Goal: Task Accomplishment & Management: Complete application form

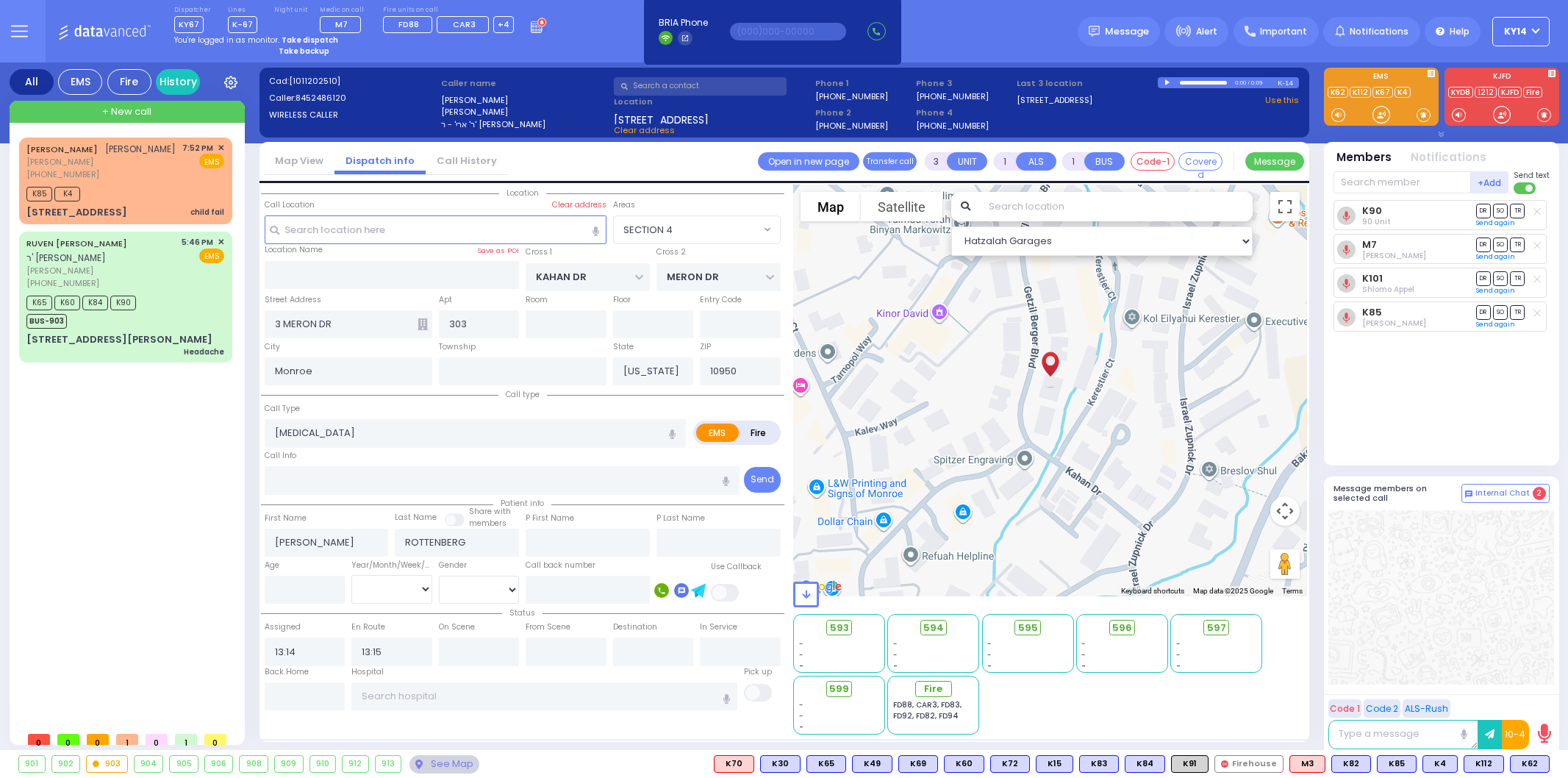
select select "SECTION 4"
select select
click at [302, 40] on strong "Take dispatch" at bounding box center [310, 40] width 57 height 11
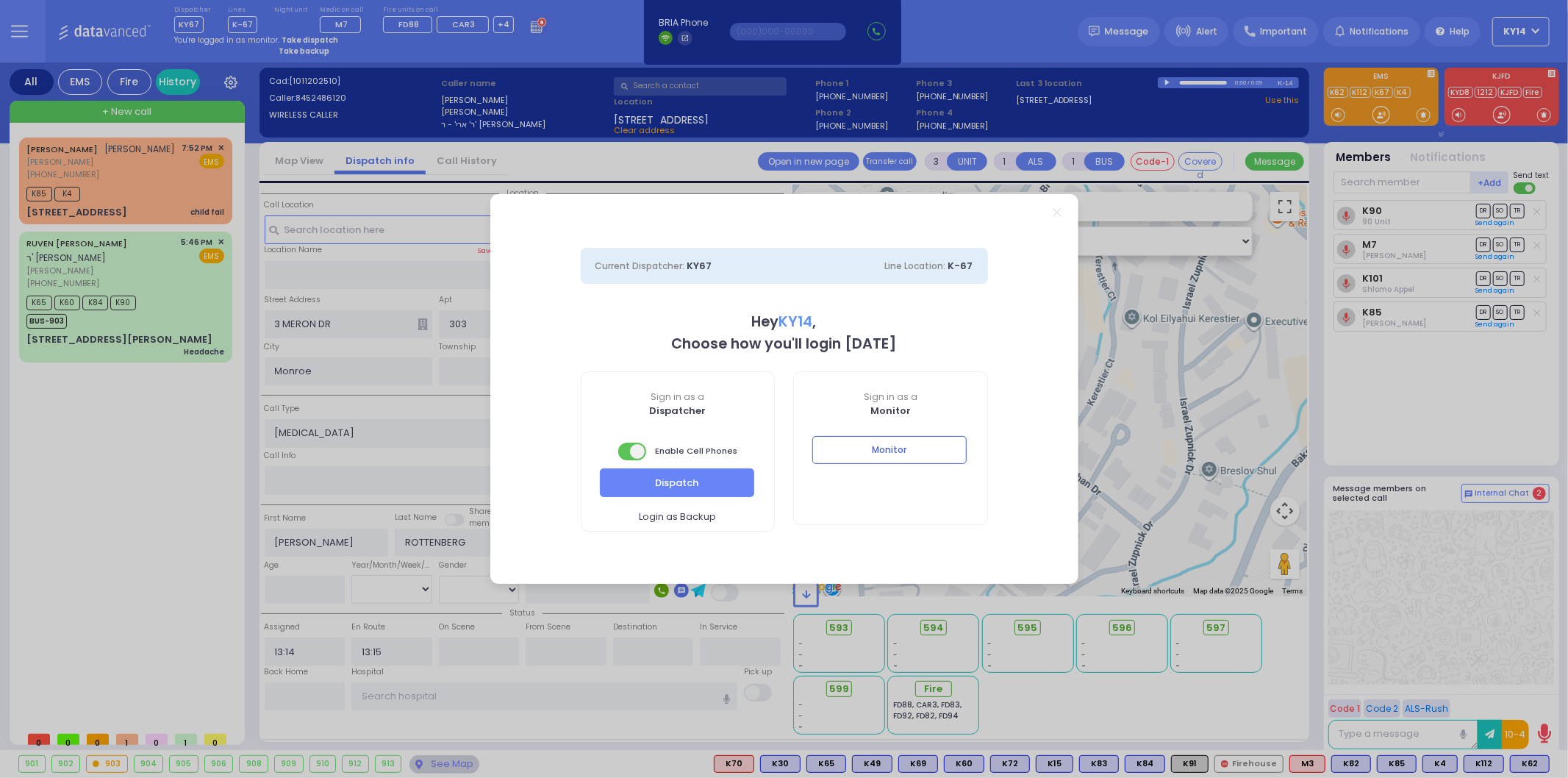
select select "2"
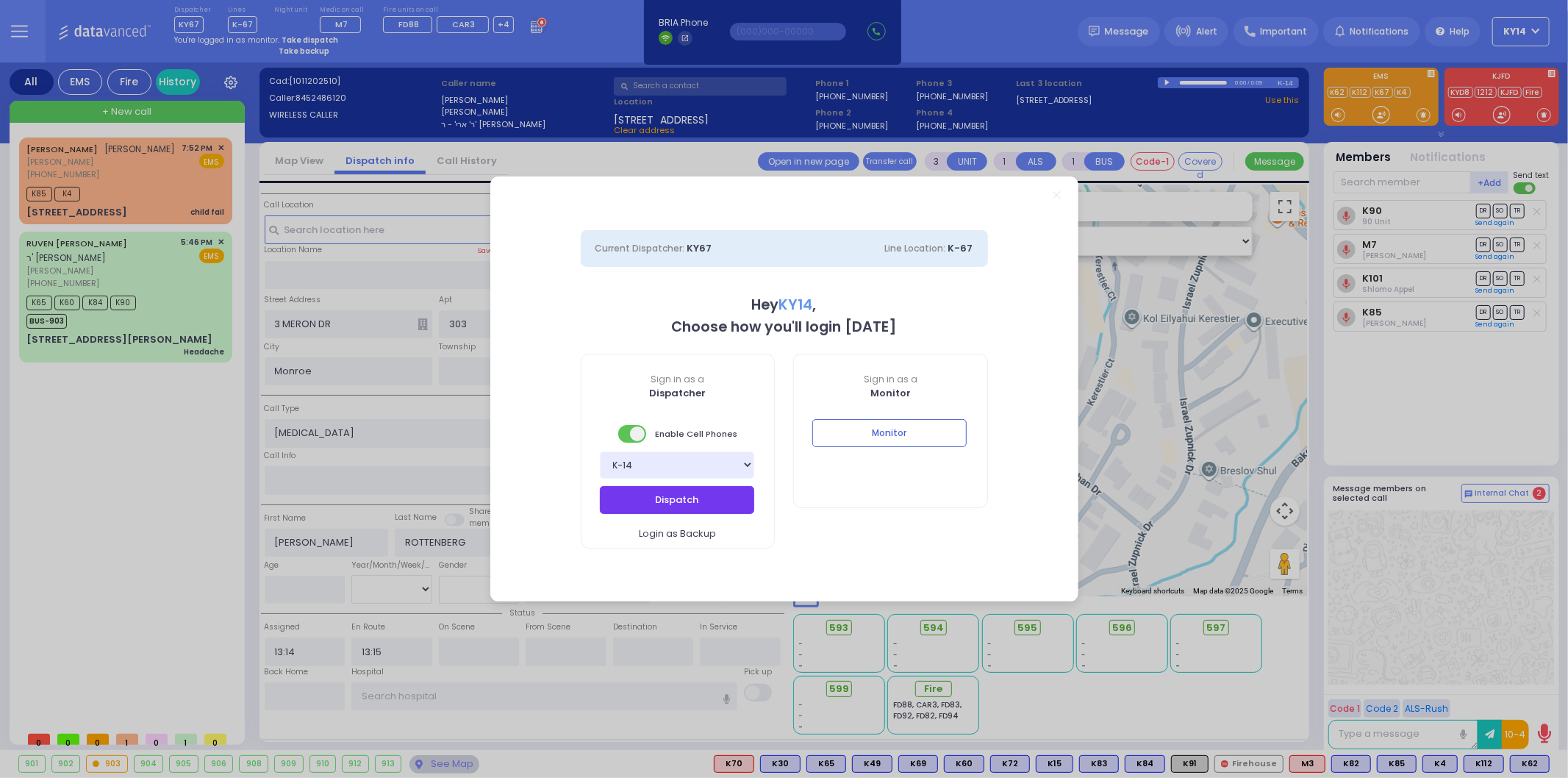
drag, startPoint x: 687, startPoint y: 503, endPoint x: 702, endPoint y: 498, distance: 15.8
click at [688, 503] on button "Dispatch" at bounding box center [677, 500] width 154 height 28
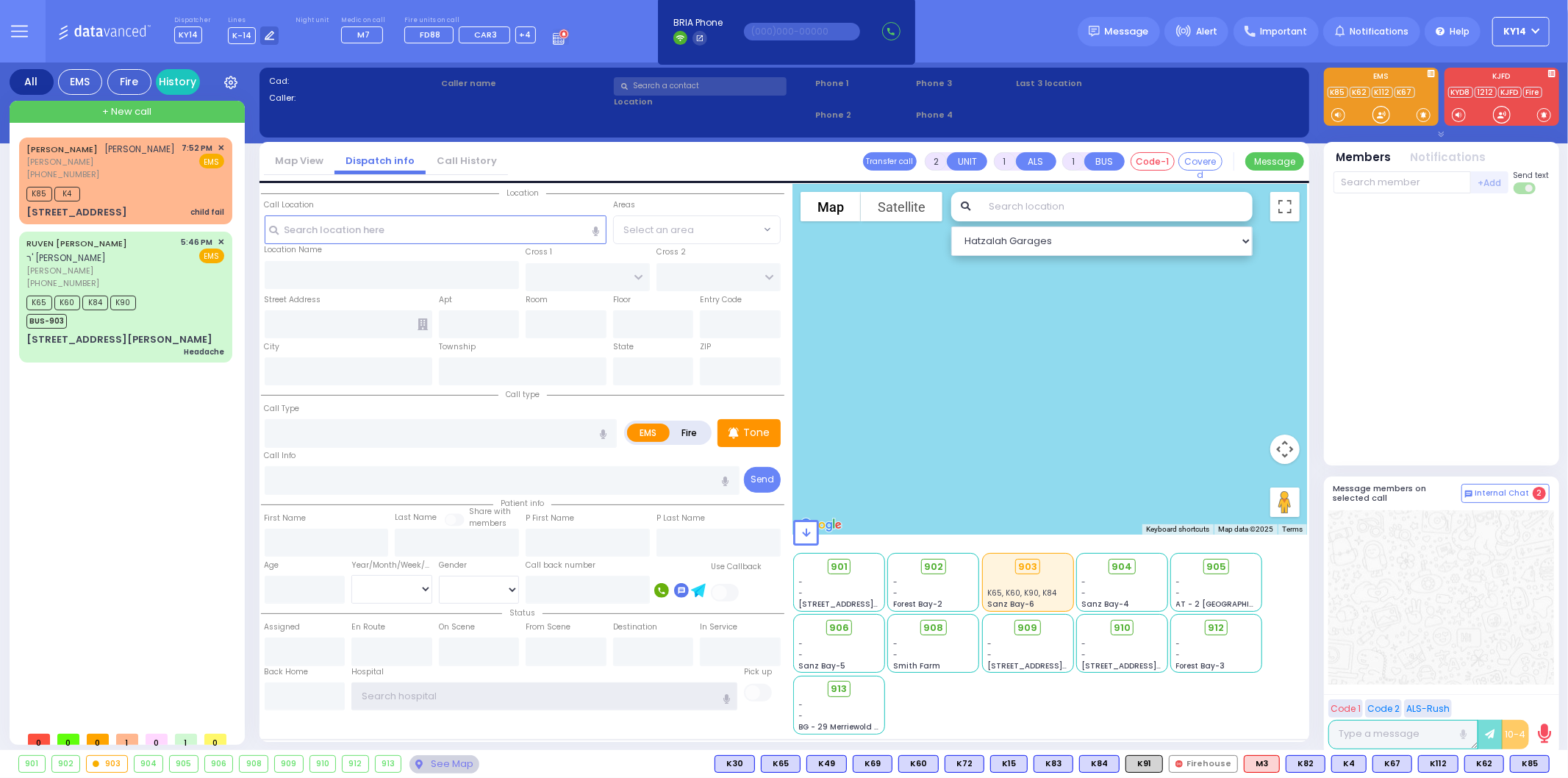
type input "ky14"
drag, startPoint x: 125, startPoint y: 170, endPoint x: 112, endPoint y: 168, distance: 13.2
click at [113, 169] on span "[PERSON_NAME]" at bounding box center [101, 162] width 149 height 13
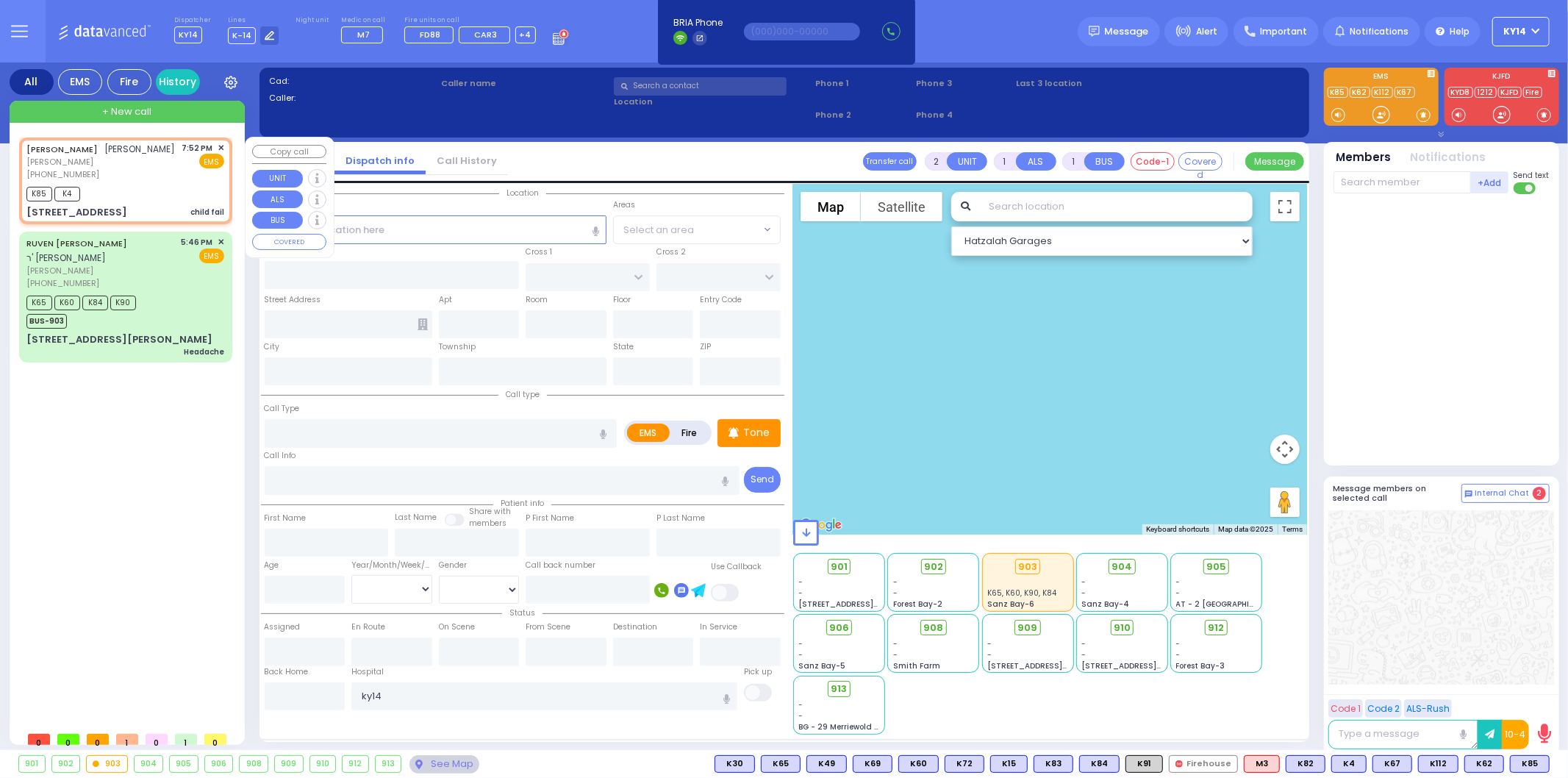
select select
type input "child fail"
radio input "true"
type input "[PERSON_NAME]"
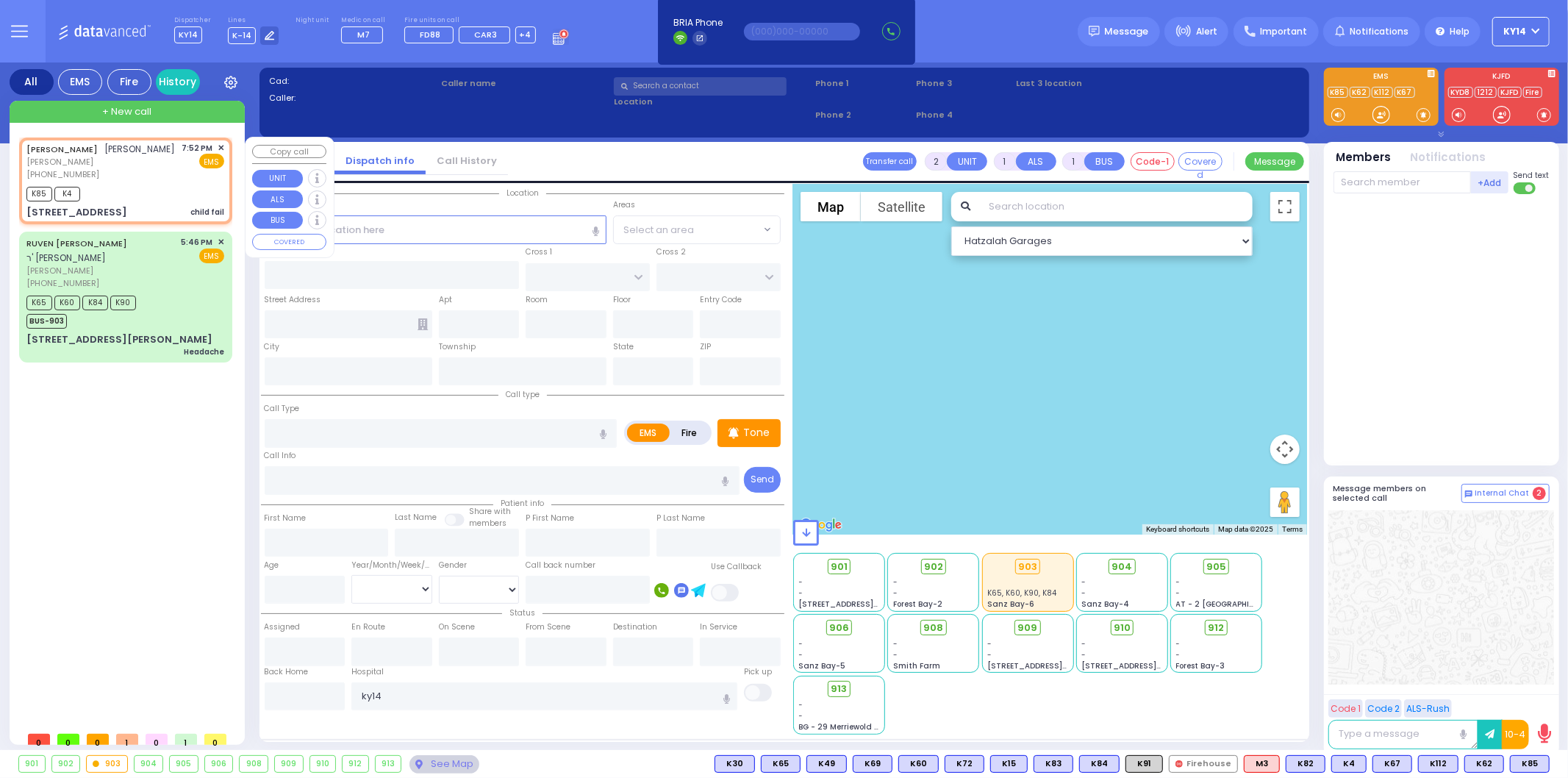
select select
type input "19:52"
type input "19:53"
type input "[PERSON_NAME] BLVD"
type input "MERON DR"
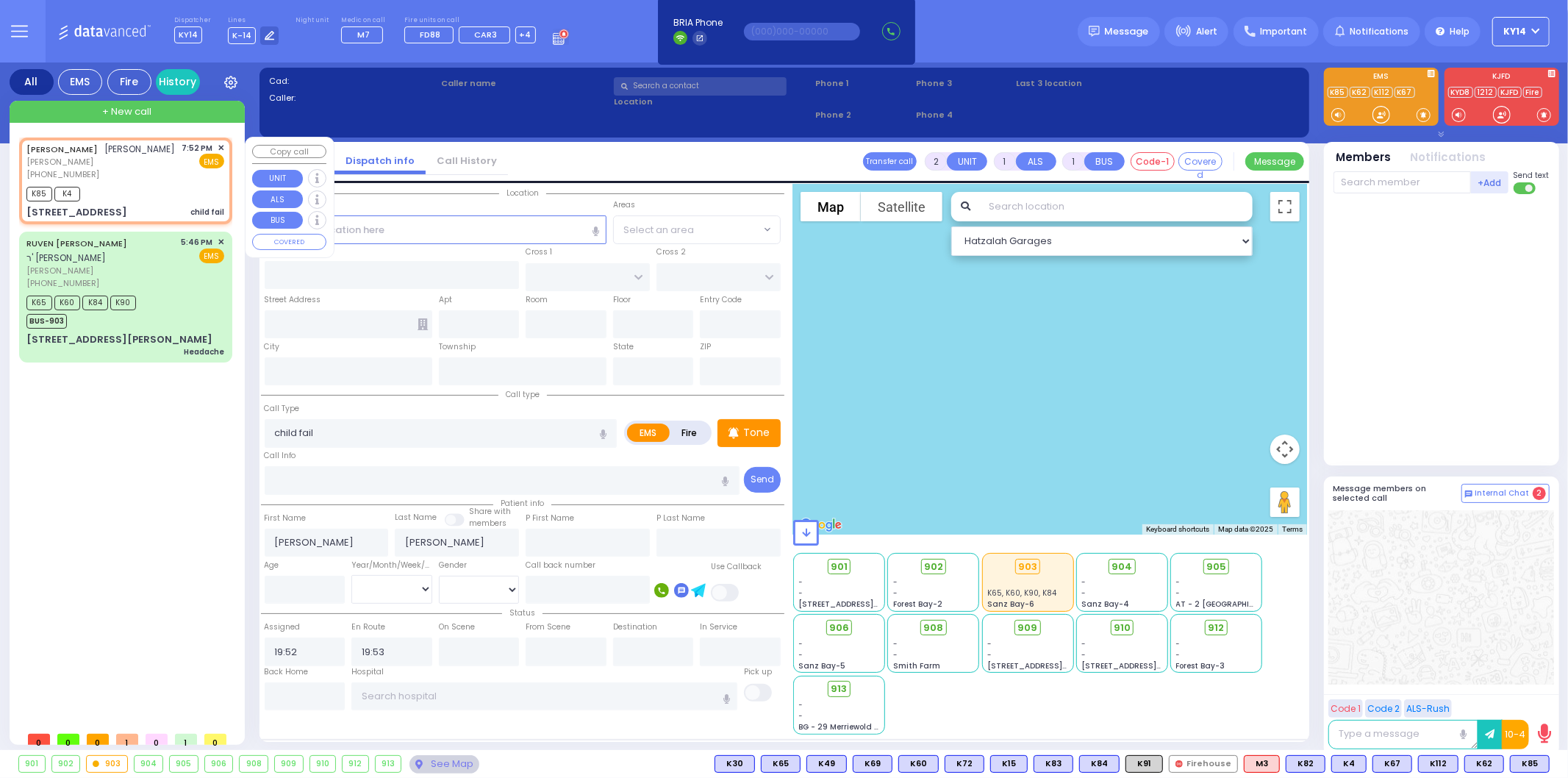
type input "[STREET_ADDRESS]"
type input "103"
type input "Monroe"
type input "[US_STATE]"
type input "10950"
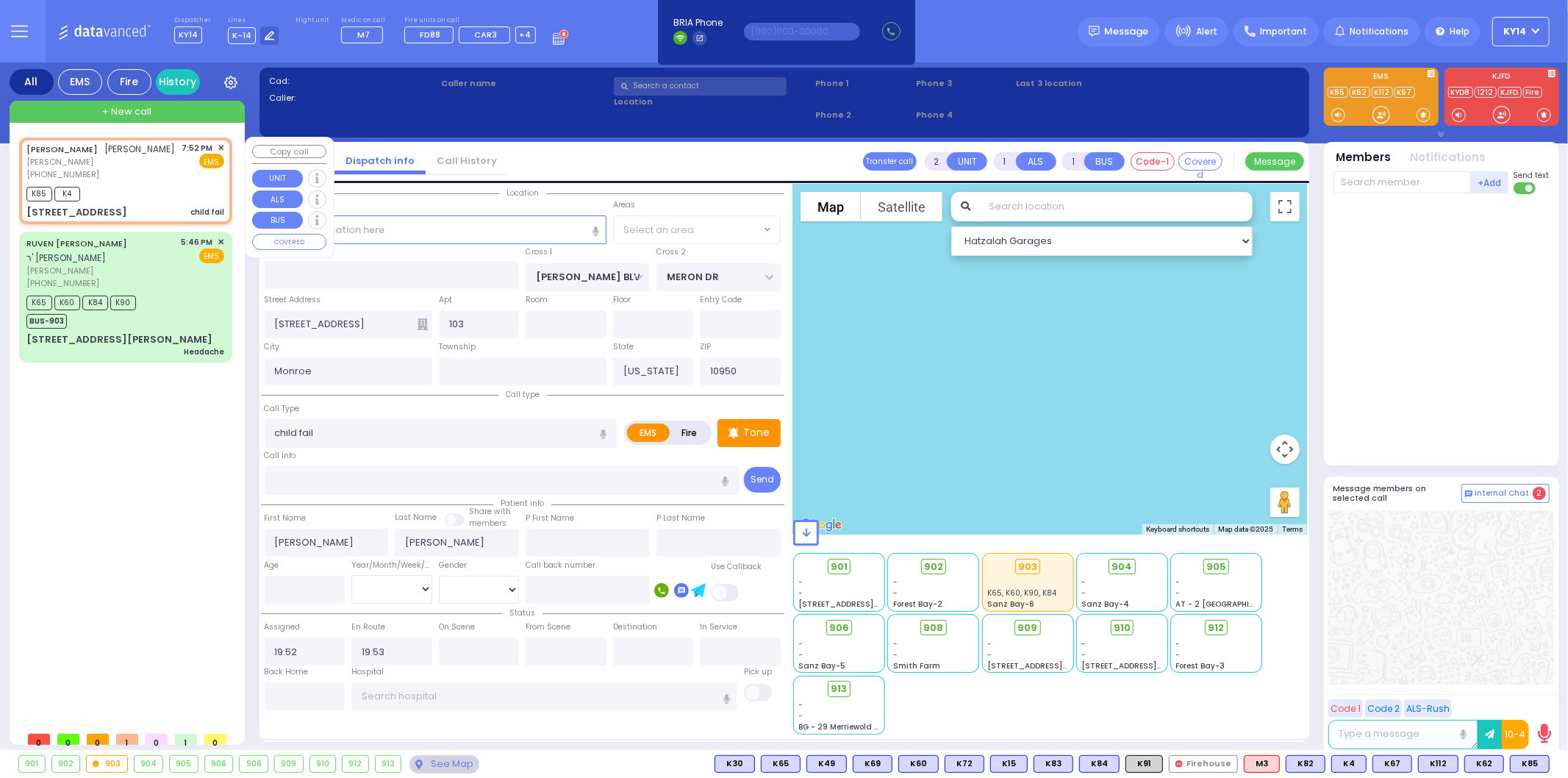
select select "Hatzalah Garages"
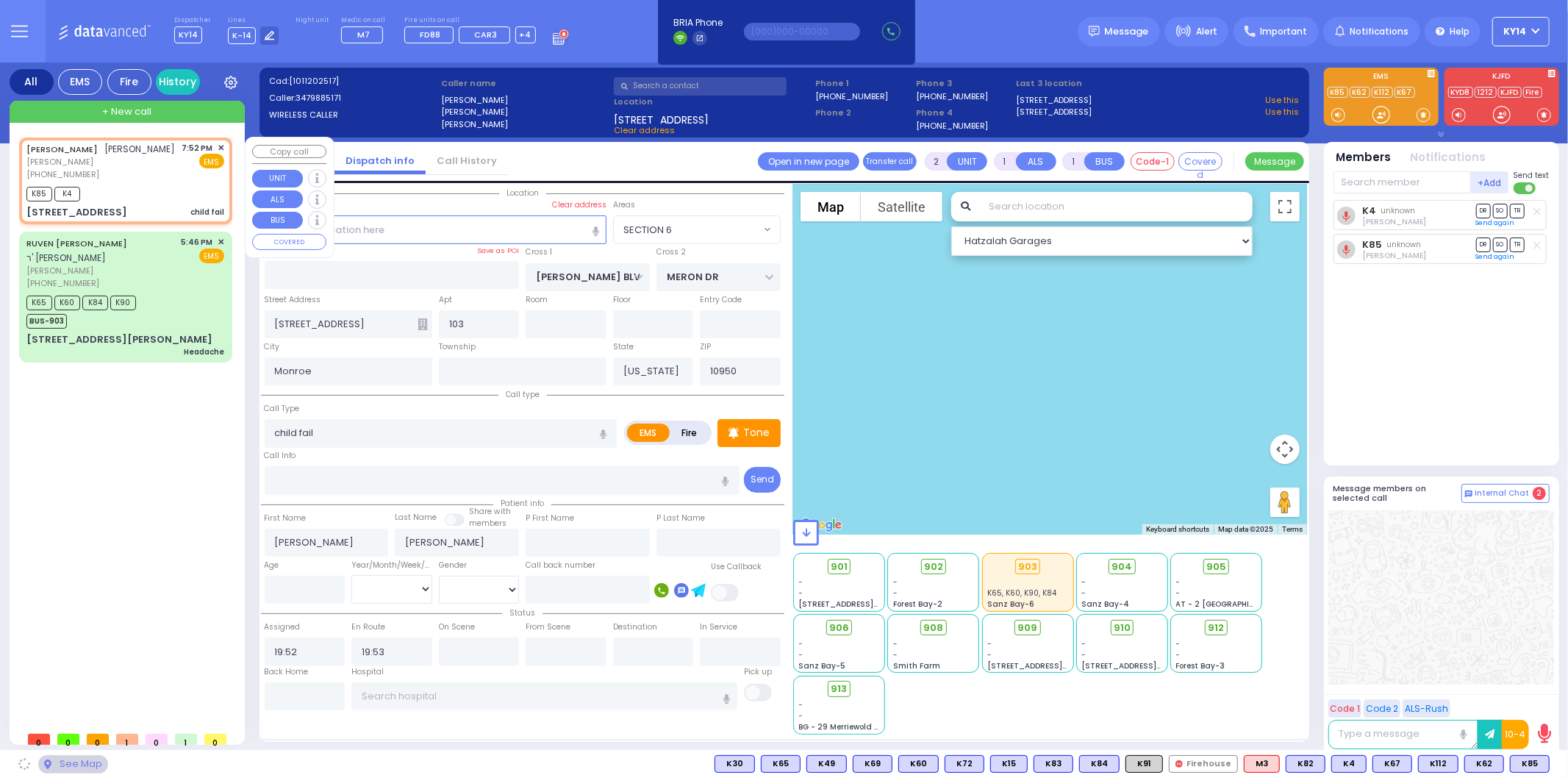
select select "SECTION 6"
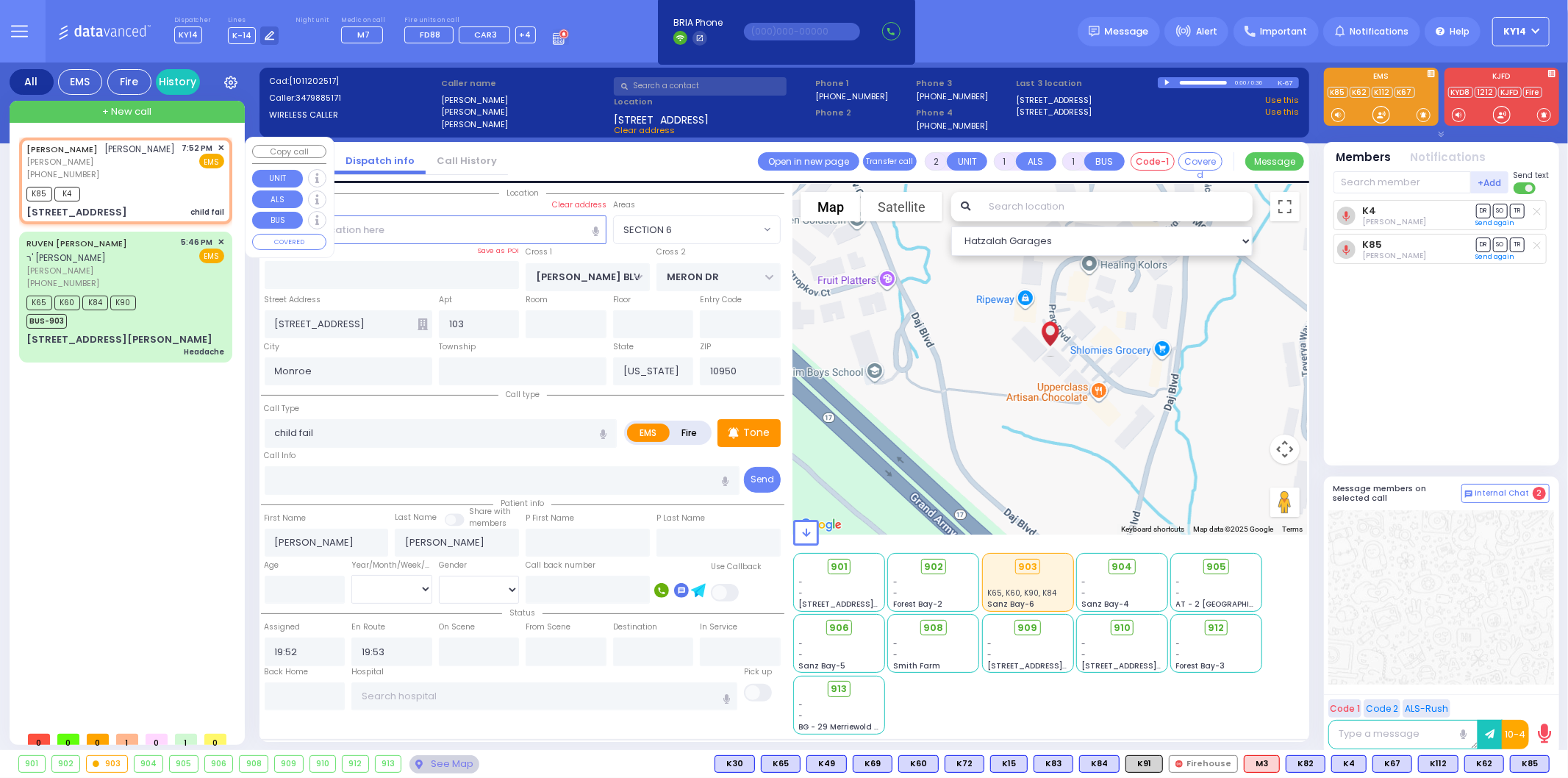
click at [221, 143] on span "✕" at bounding box center [220, 149] width 6 height 13
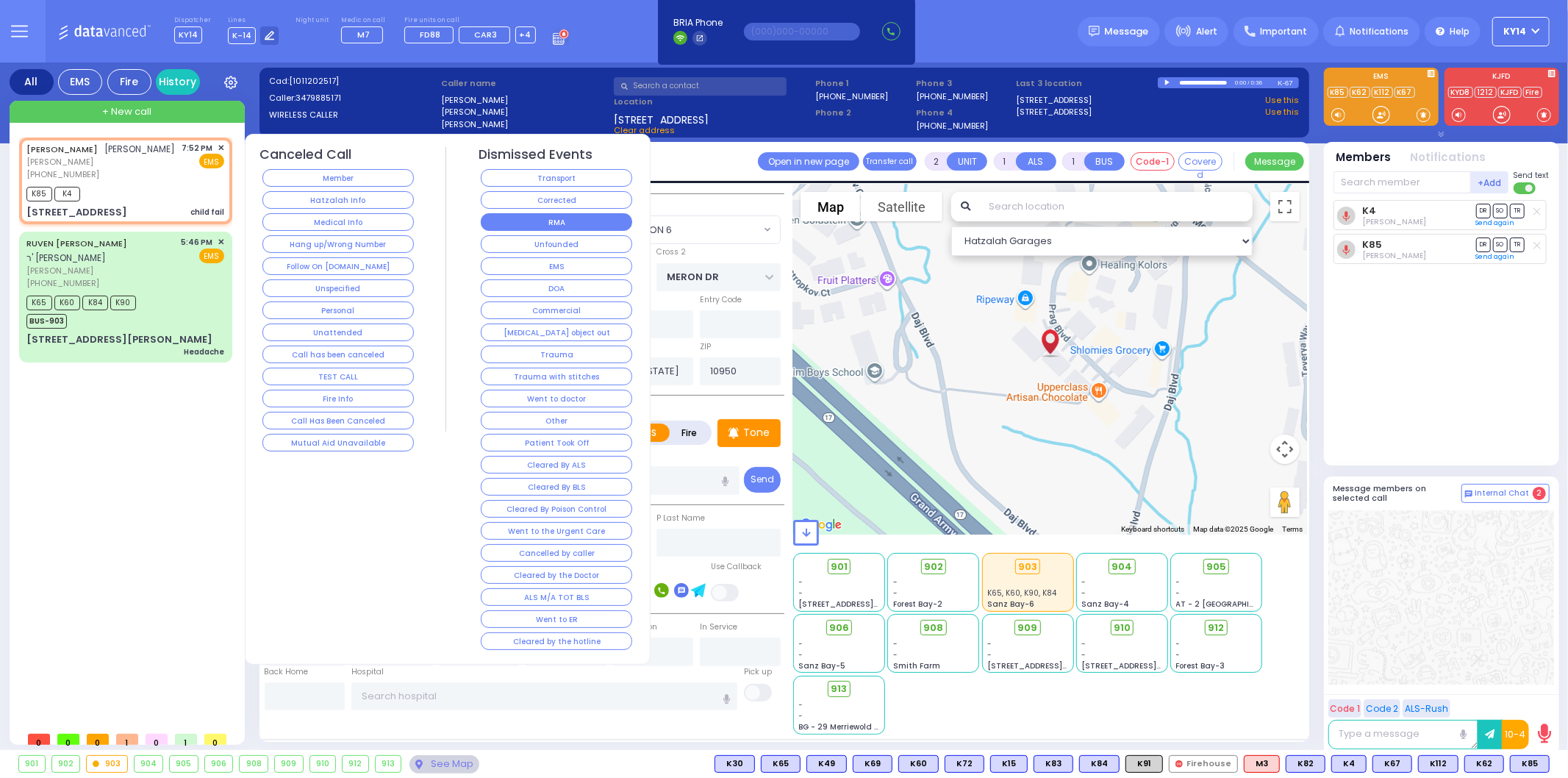
click at [525, 224] on button "RMA" at bounding box center [556, 221] width 151 height 17
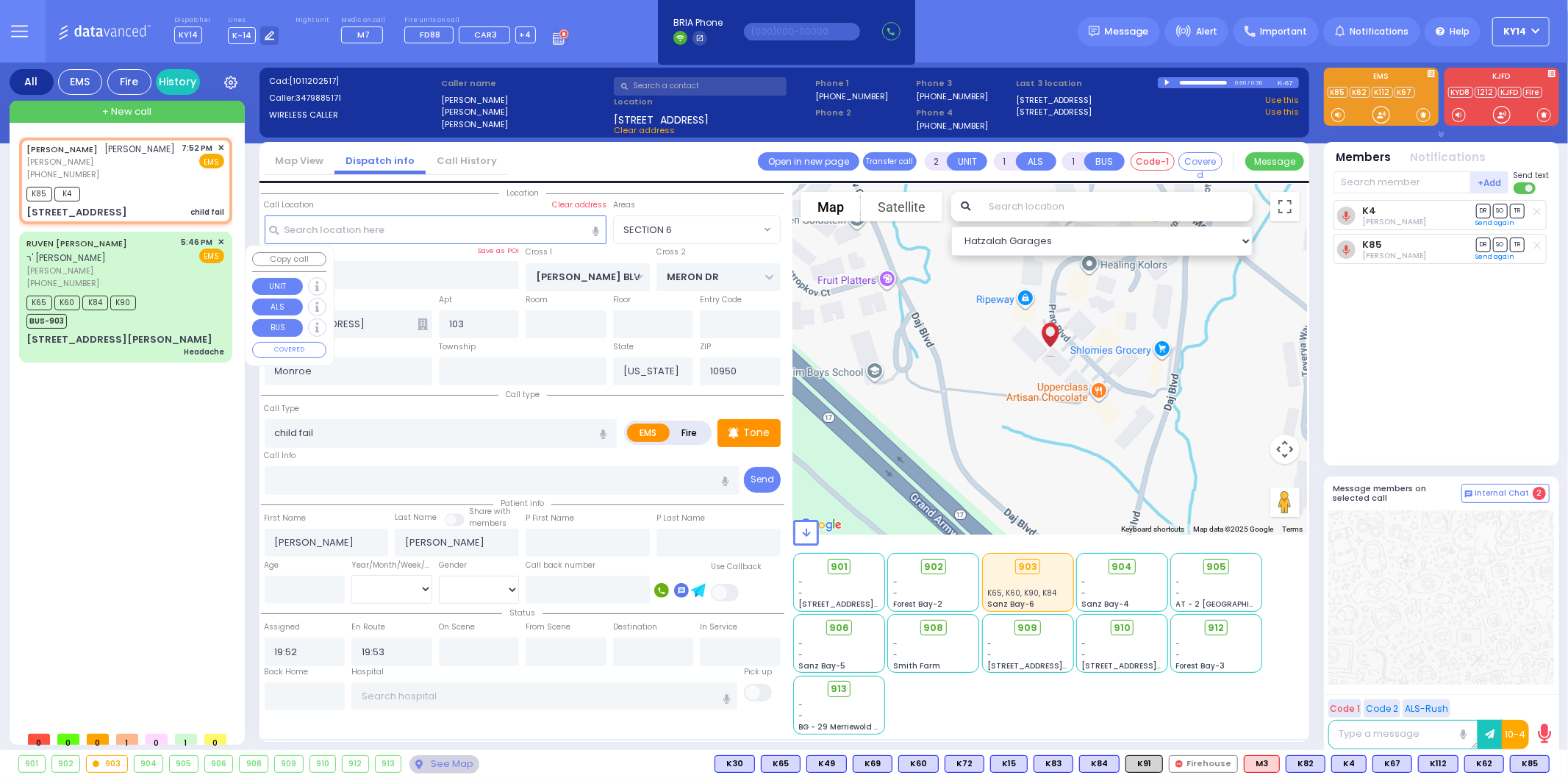
select select
radio input "true"
select select
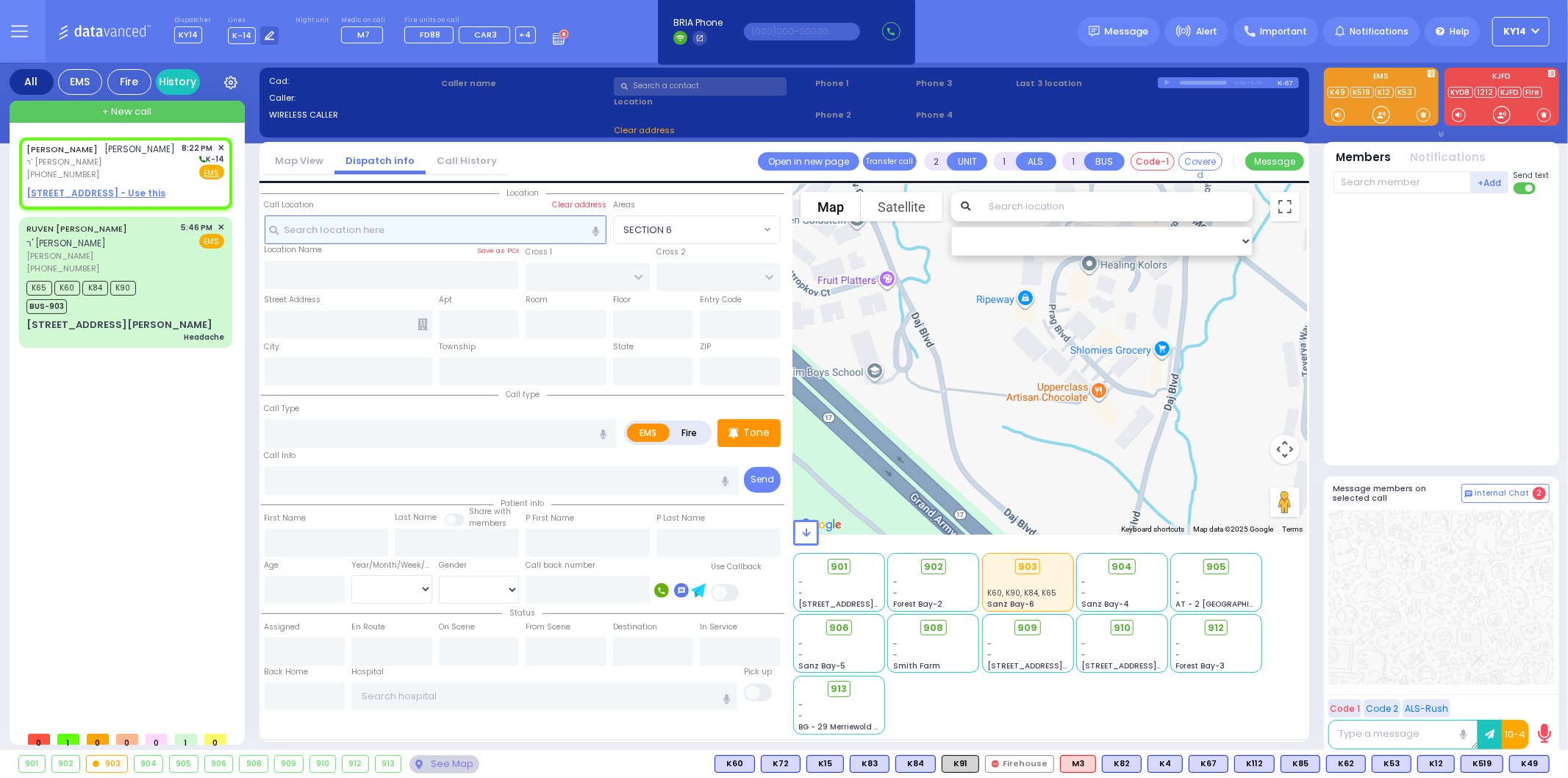
select select
radio input "true"
type input "[PERSON_NAME]"
select select
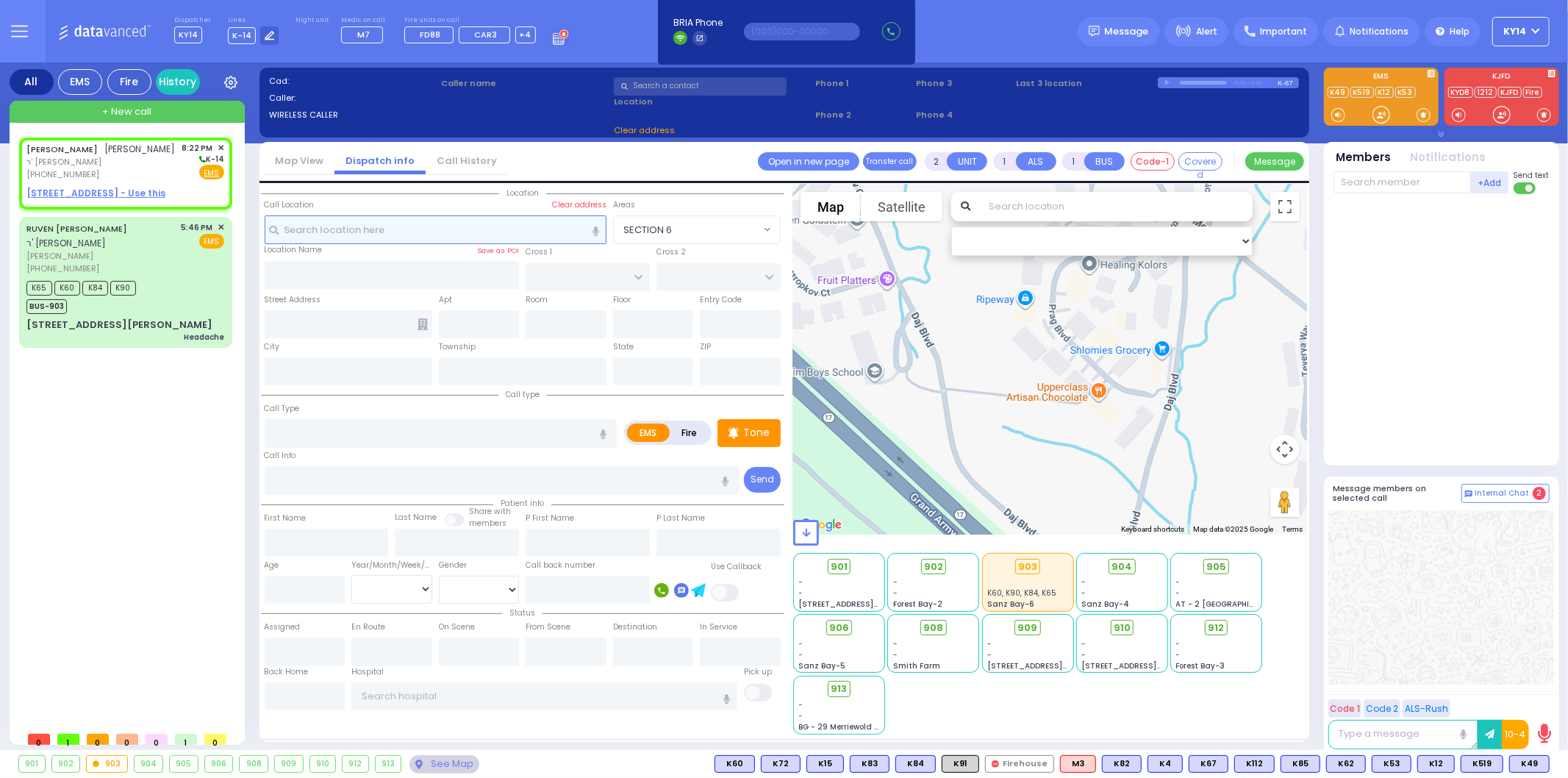
type input "20:22"
select select "Hatzalah Garages"
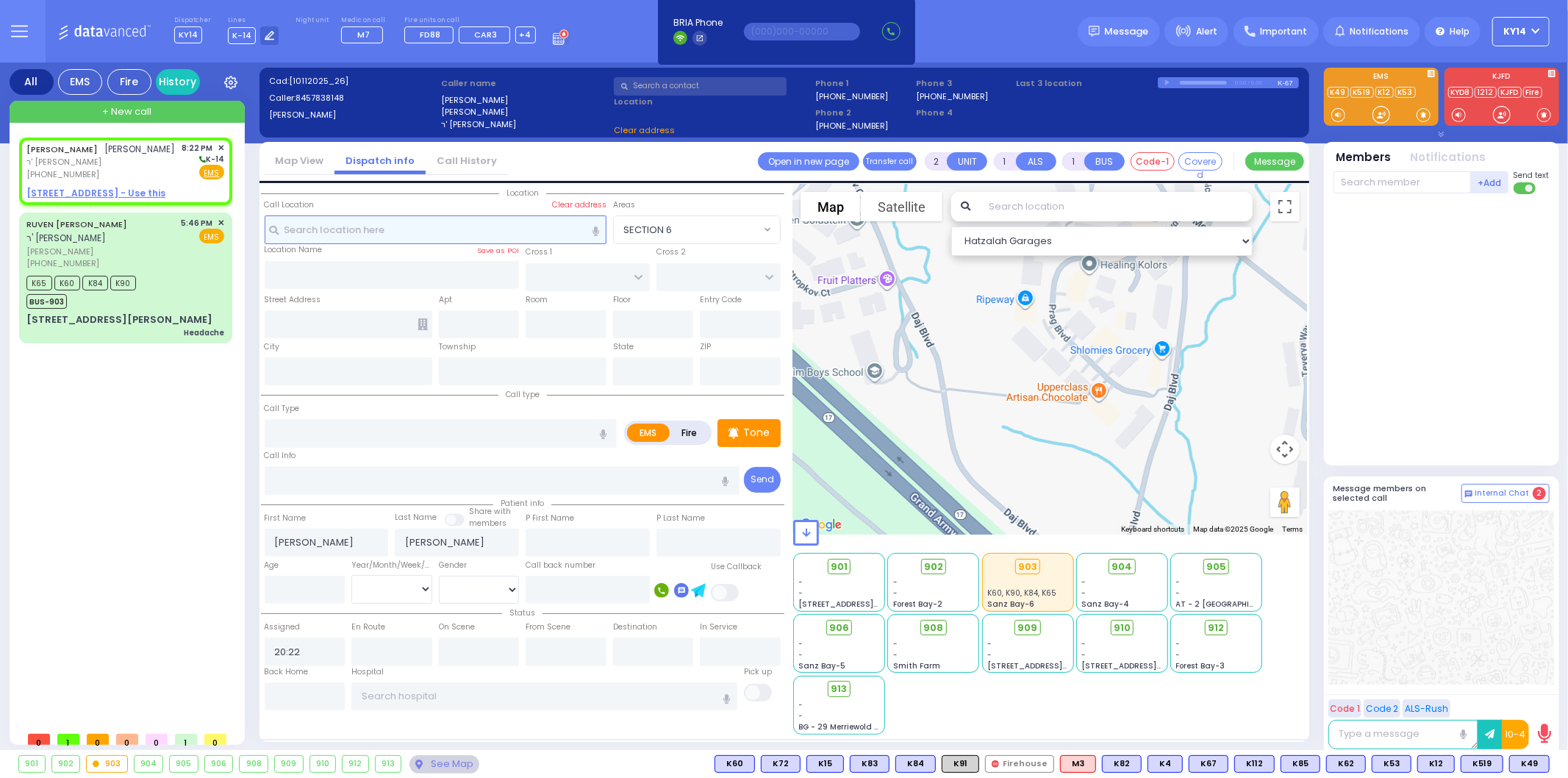
select select
radio input "true"
select select
select select "Hatzalah Garages"
select select
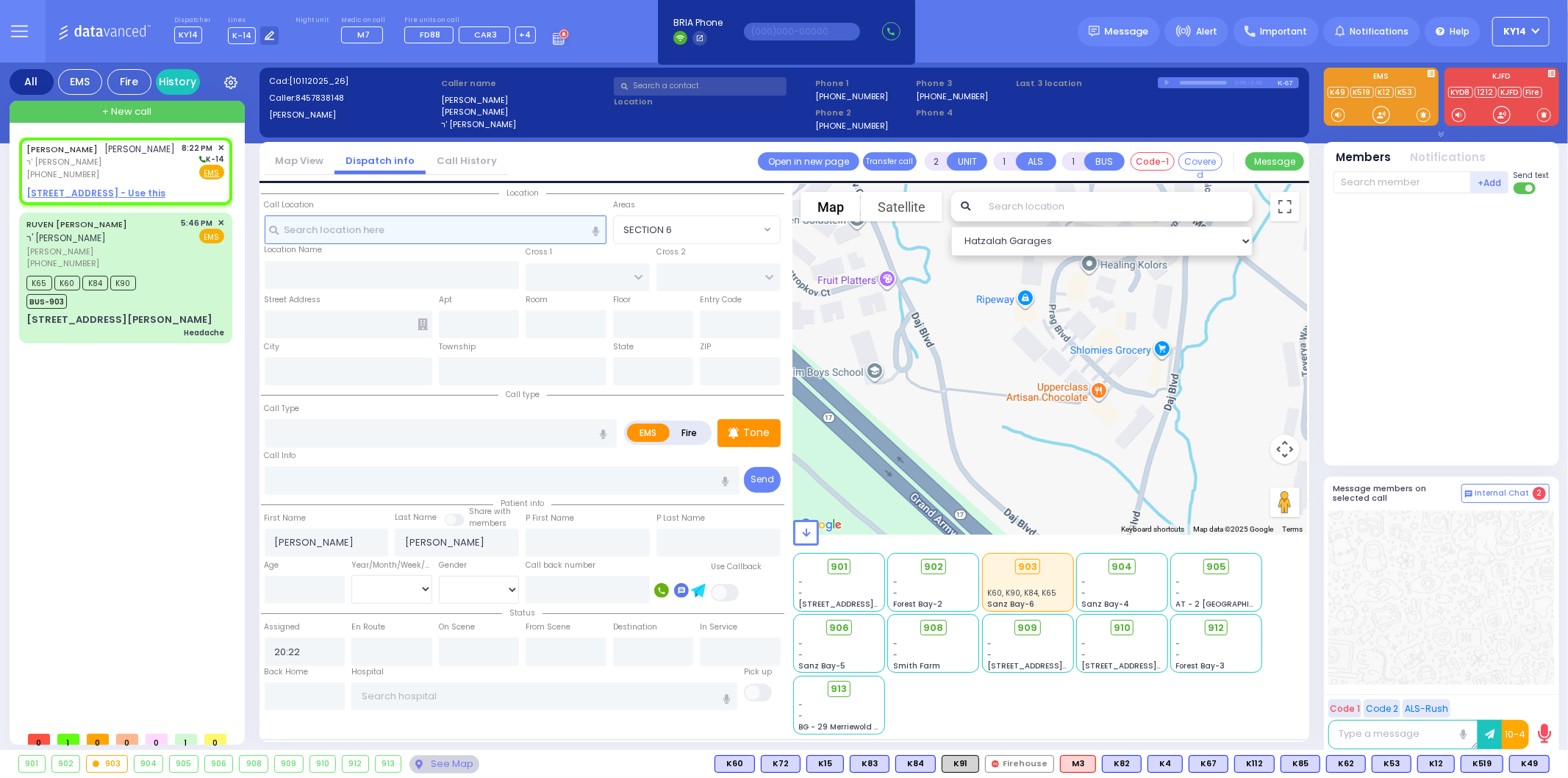
radio input "true"
select select
select select "Hatzalah Garages"
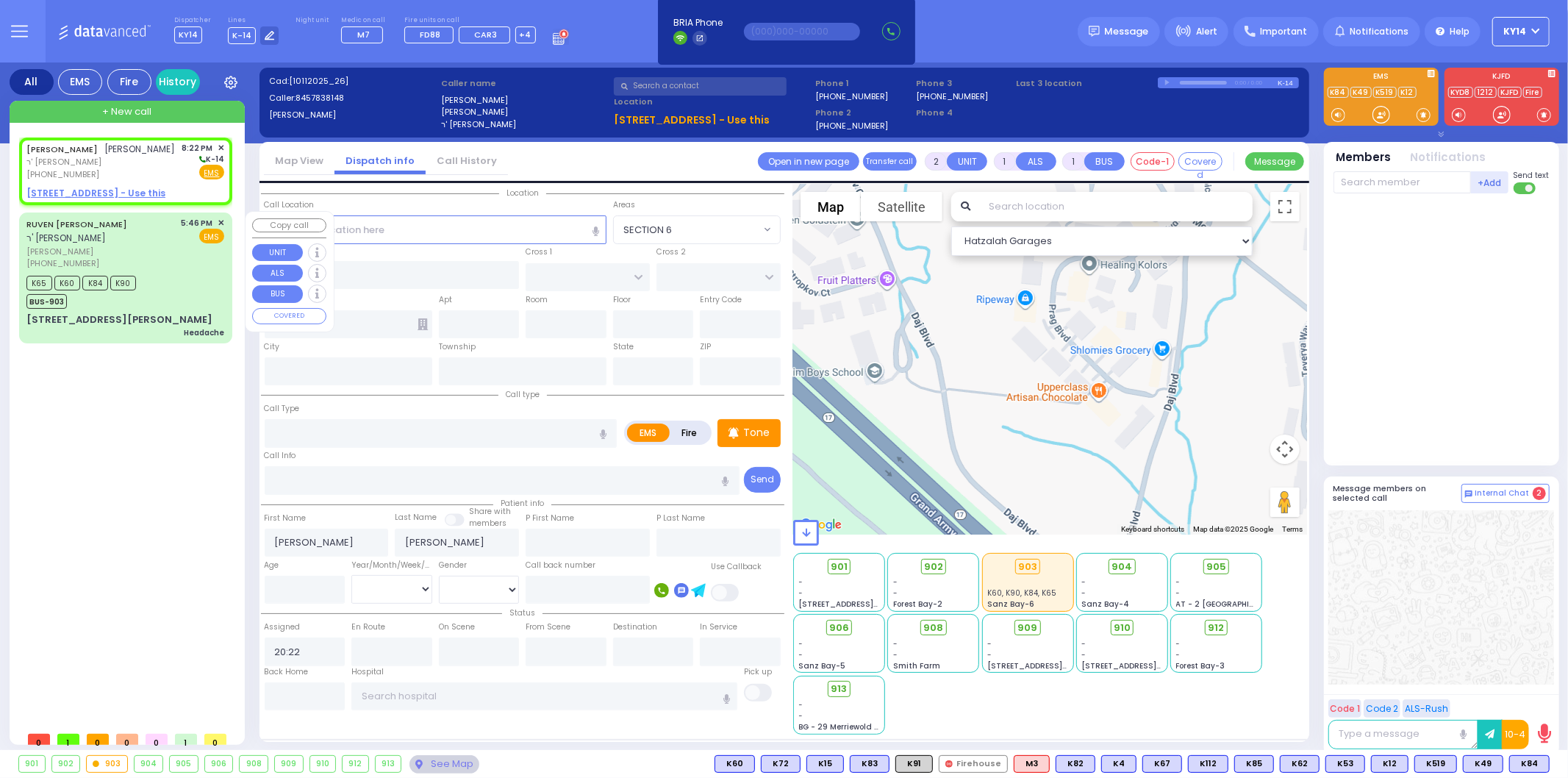
click at [166, 272] on div "K65 K60 K84 K90 BUS-903" at bounding box center [126, 291] width 198 height 37
type input "1"
type input "0"
select select
type input "Headache"
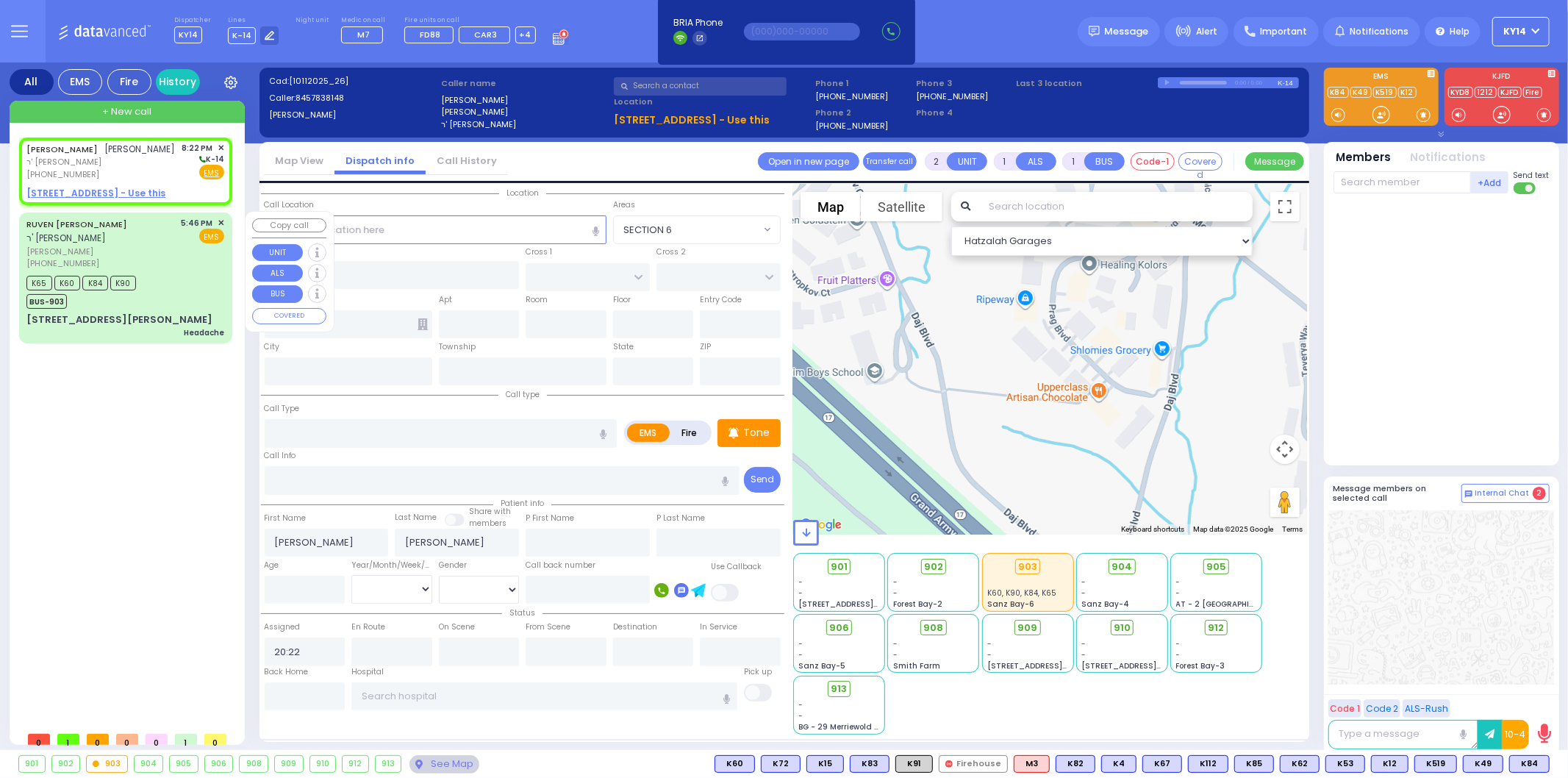
radio input "true"
type input "[PERSON_NAME]"
type input "GRYKA"
select select
type input "17:46"
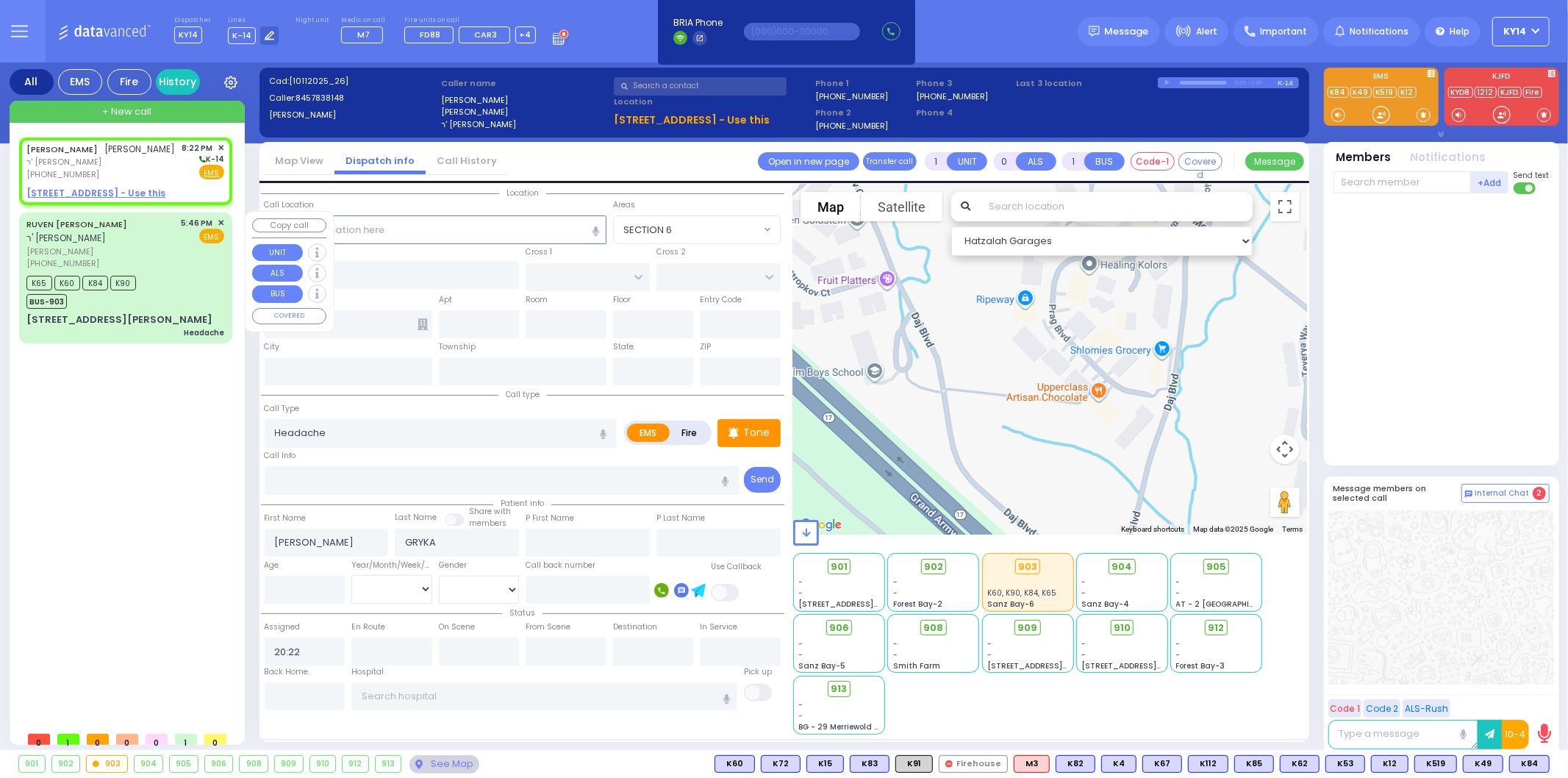
type input "17:48"
type input "17:50"
type input "18:20"
type input "19:15"
type input "19:45"
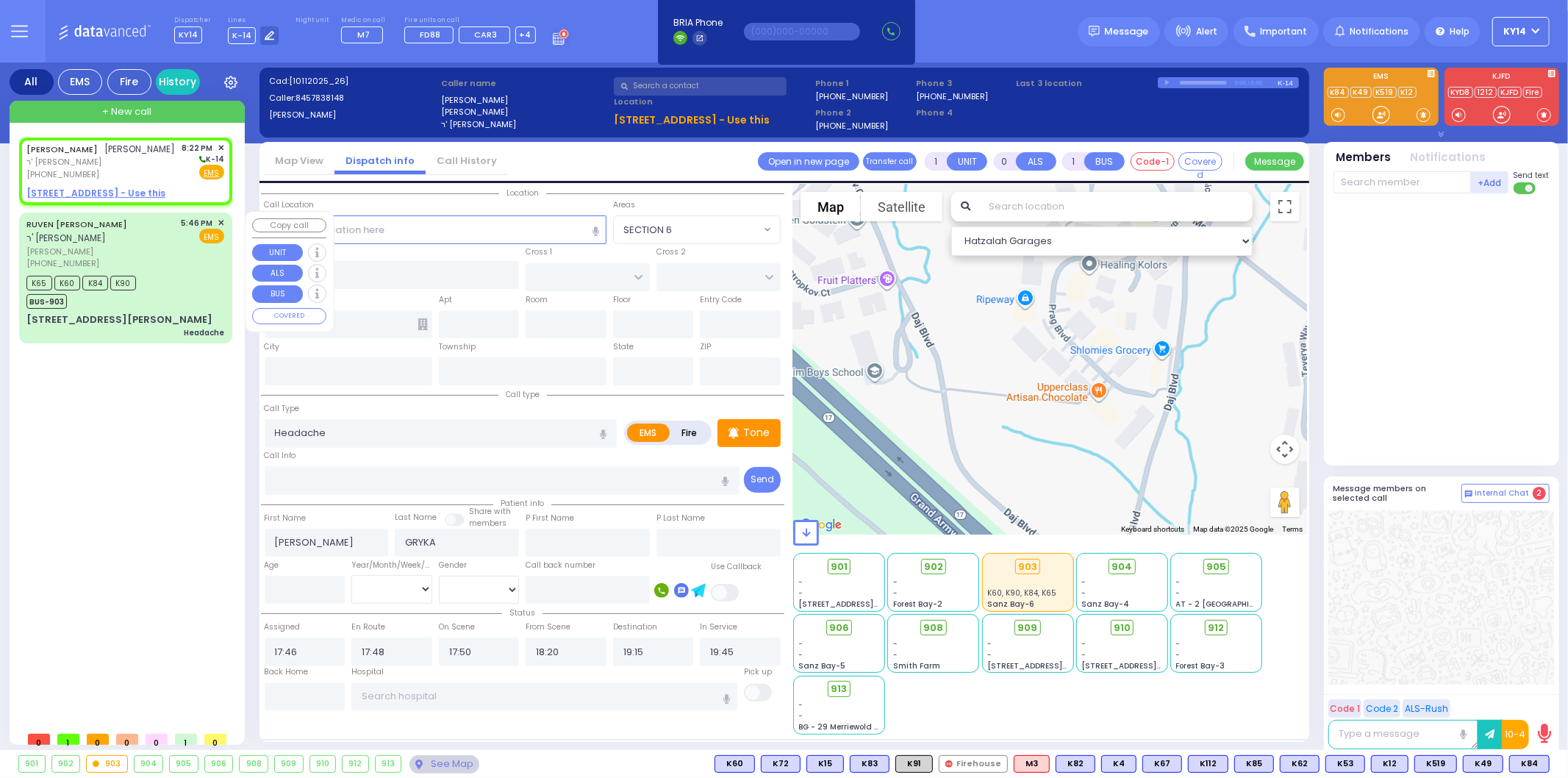
select select "Hatzalah Garages"
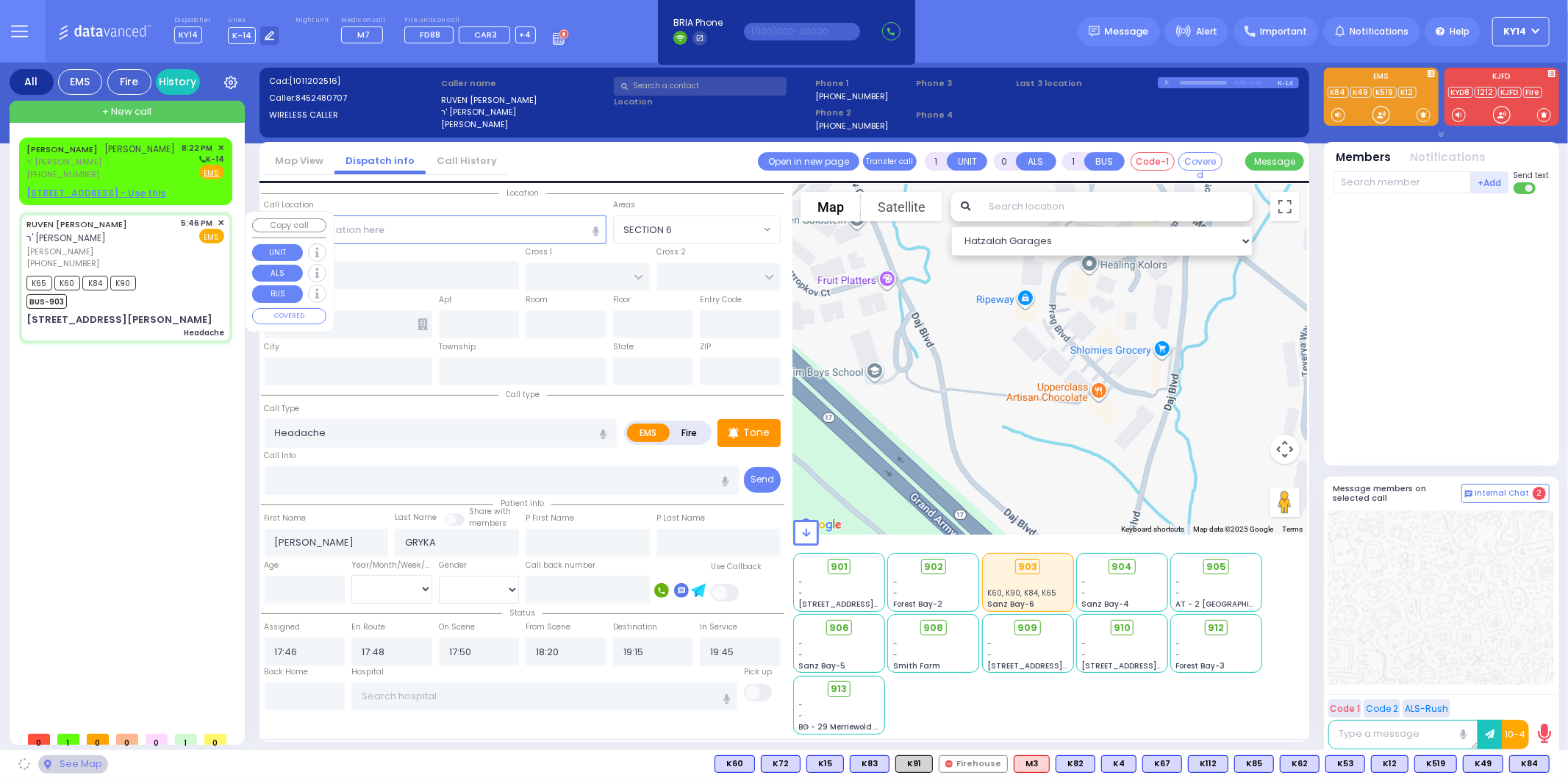
type input "ACRES RD"
type input "8 [PERSON_NAME] CT"
type input "404"
type input "Monroe"
type input "[US_STATE]"
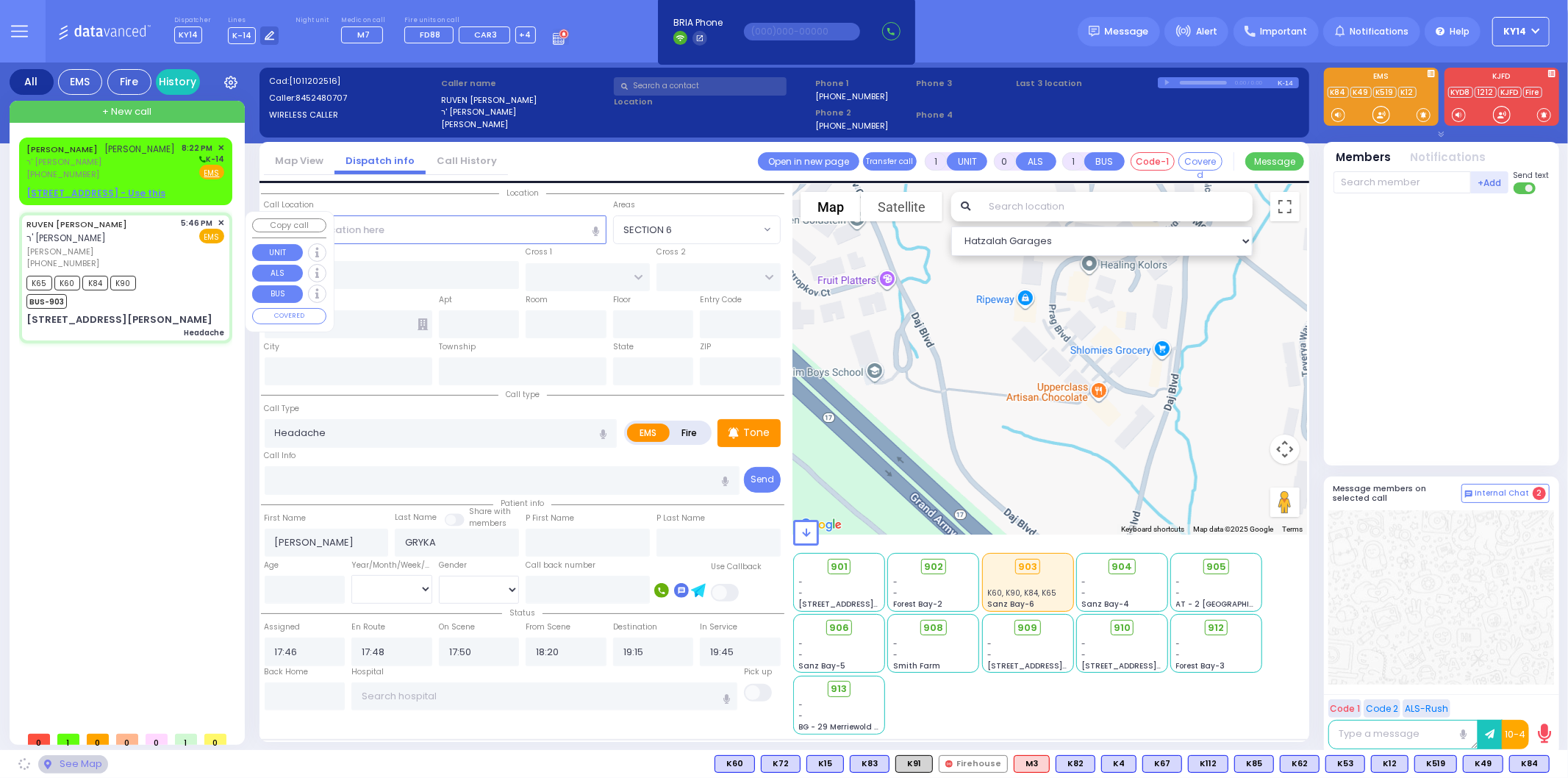
type input "10950"
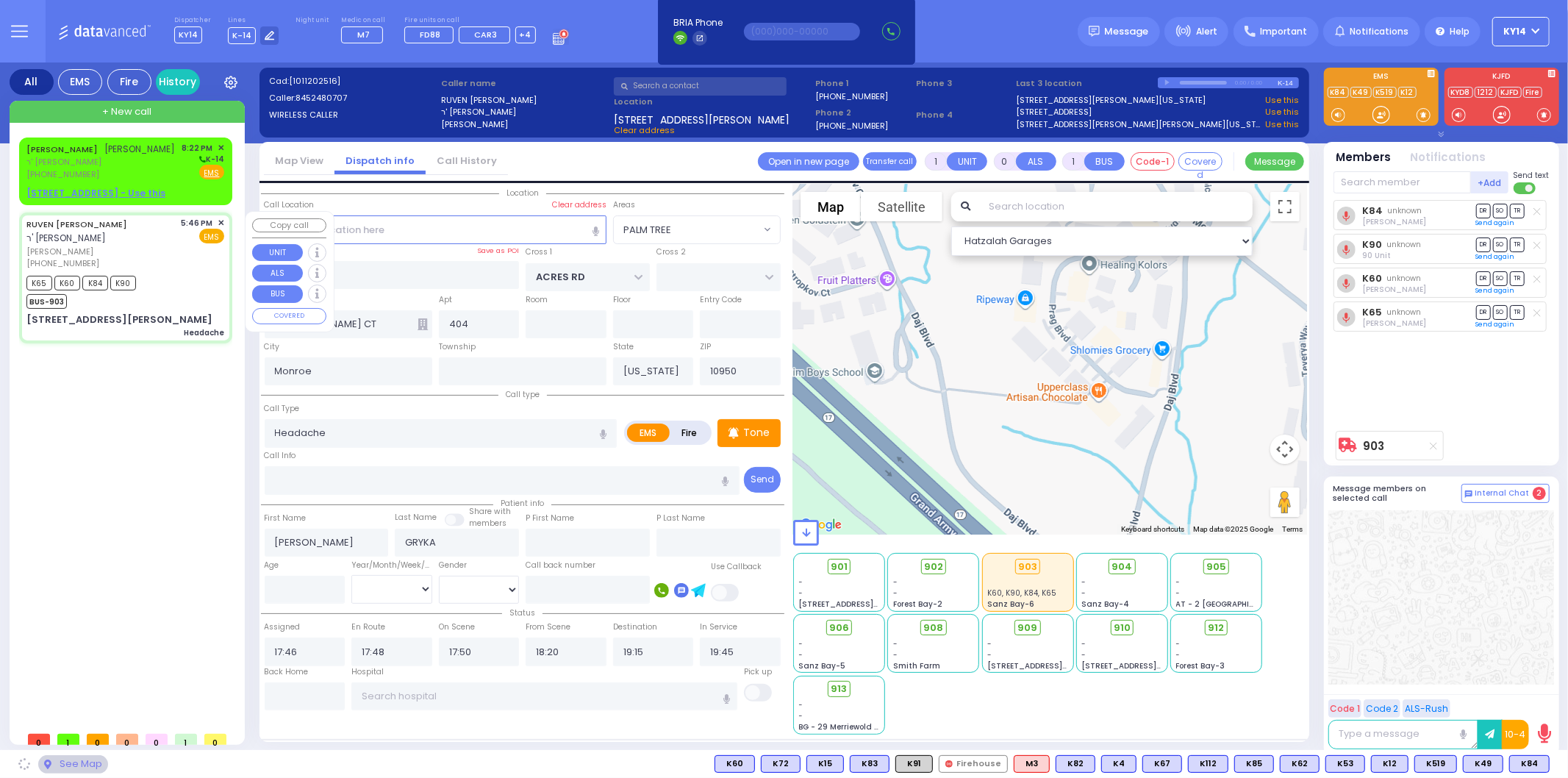
select select "PALM TREE"
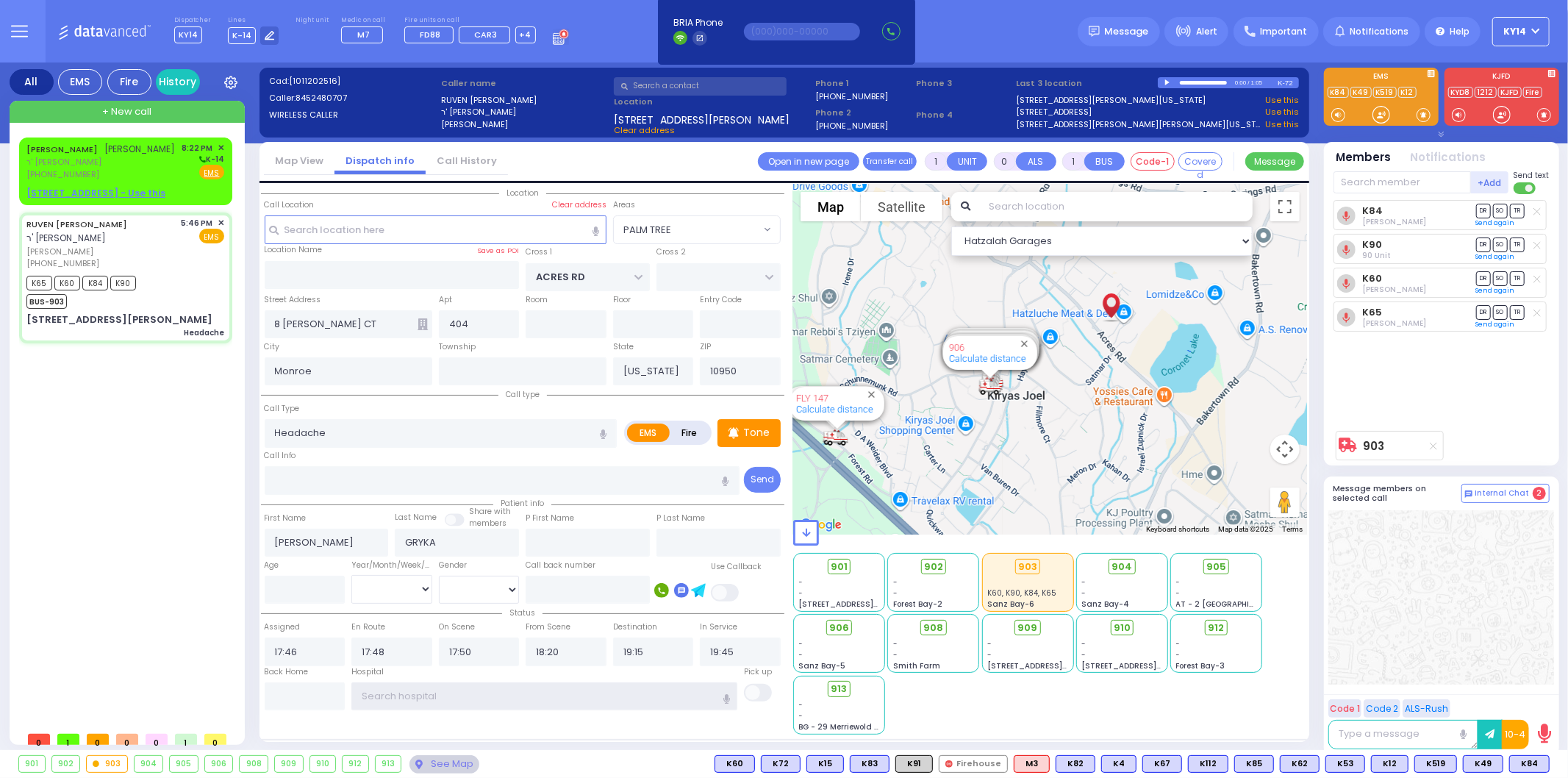
click at [406, 692] on input "text" at bounding box center [544, 696] width 386 height 28
click at [407, 694] on input "text" at bounding box center [544, 696] width 386 height 28
click at [409, 695] on input "text" at bounding box center [544, 696] width 386 height 28
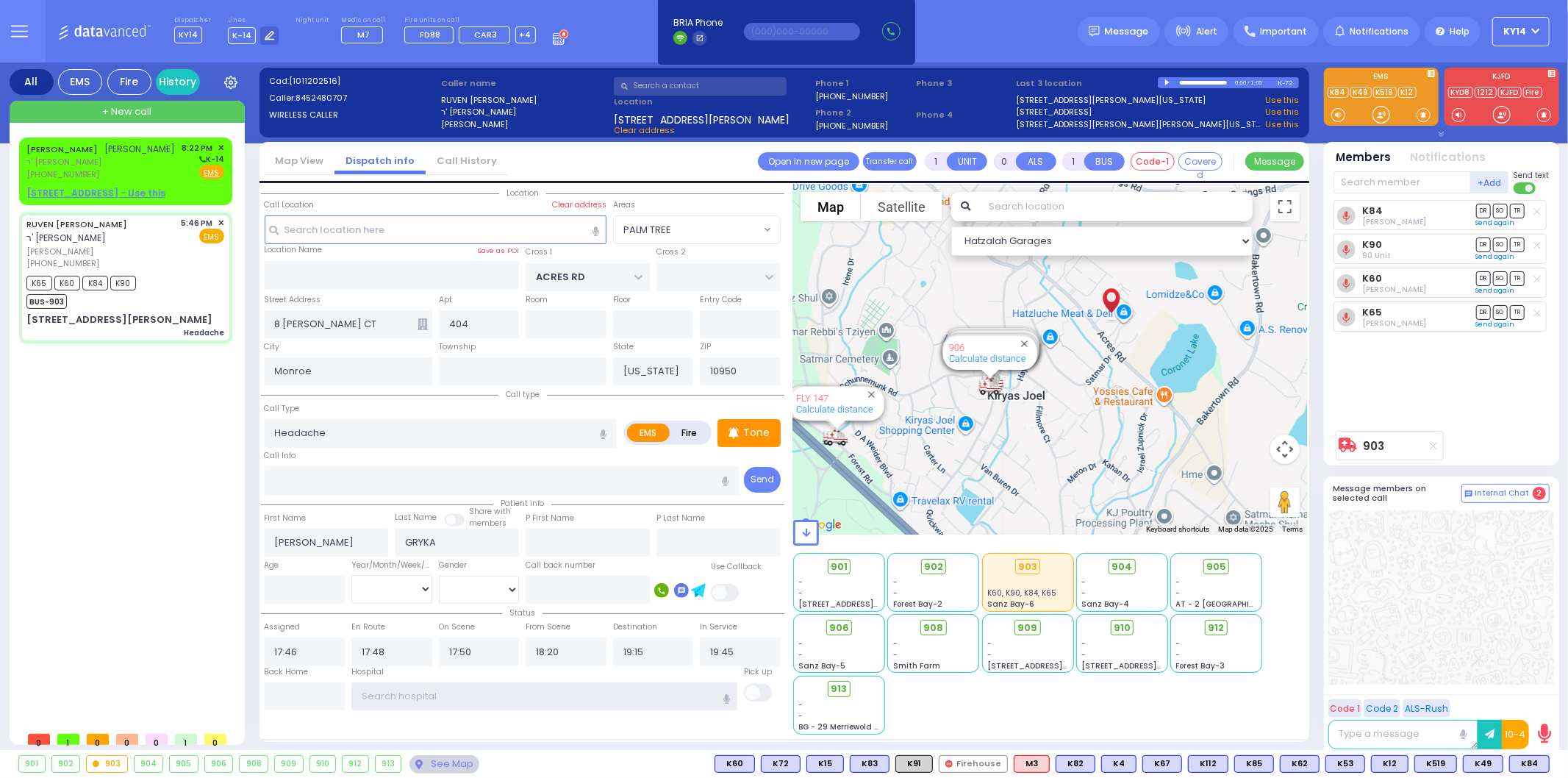
click at [409, 695] on input "text" at bounding box center [544, 696] width 386 height 28
click at [409, 691] on input "text" at bounding box center [544, 696] width 386 height 28
click at [290, 683] on input "text" at bounding box center [305, 696] width 81 height 28
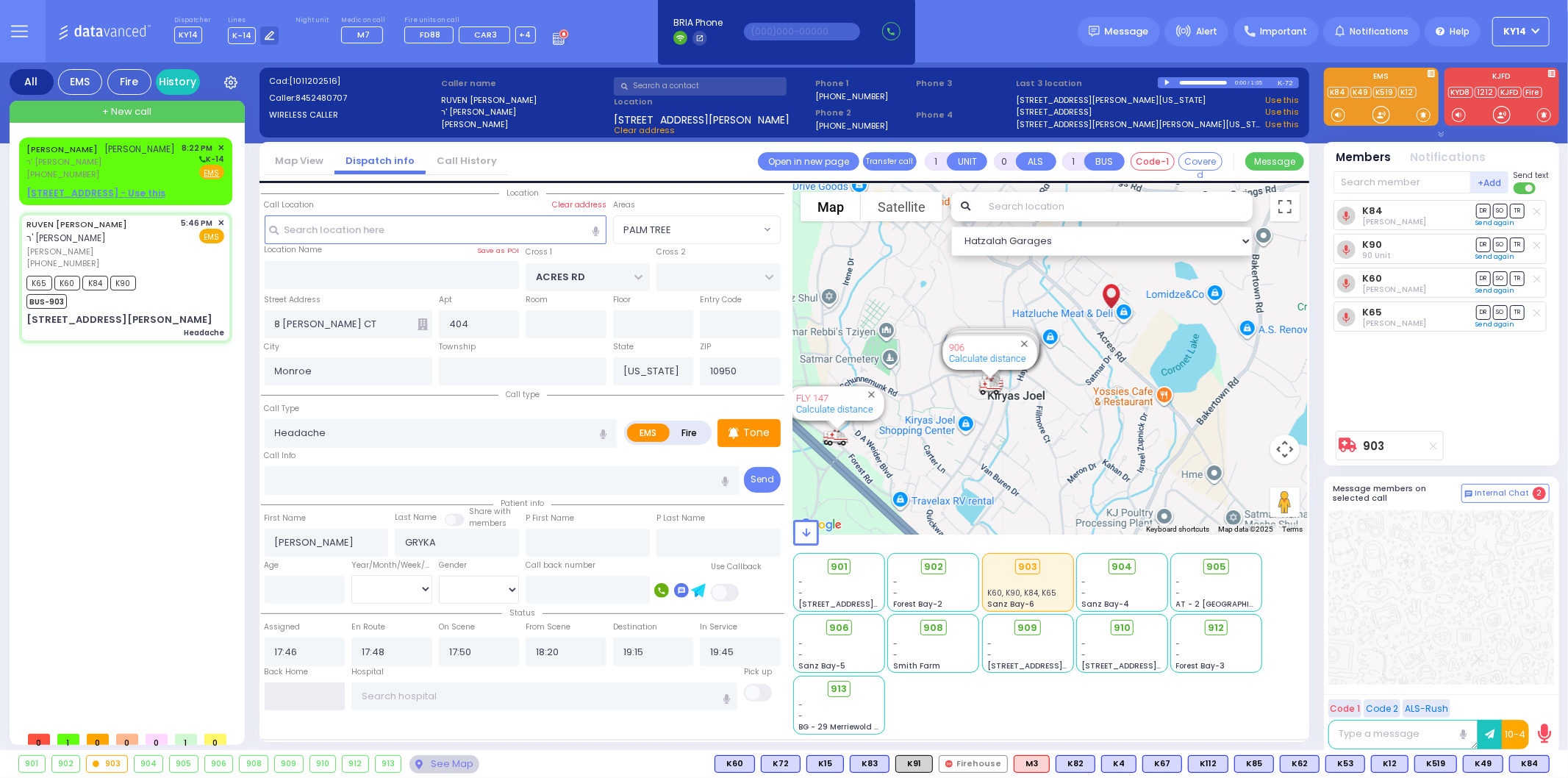
type input "20:22"
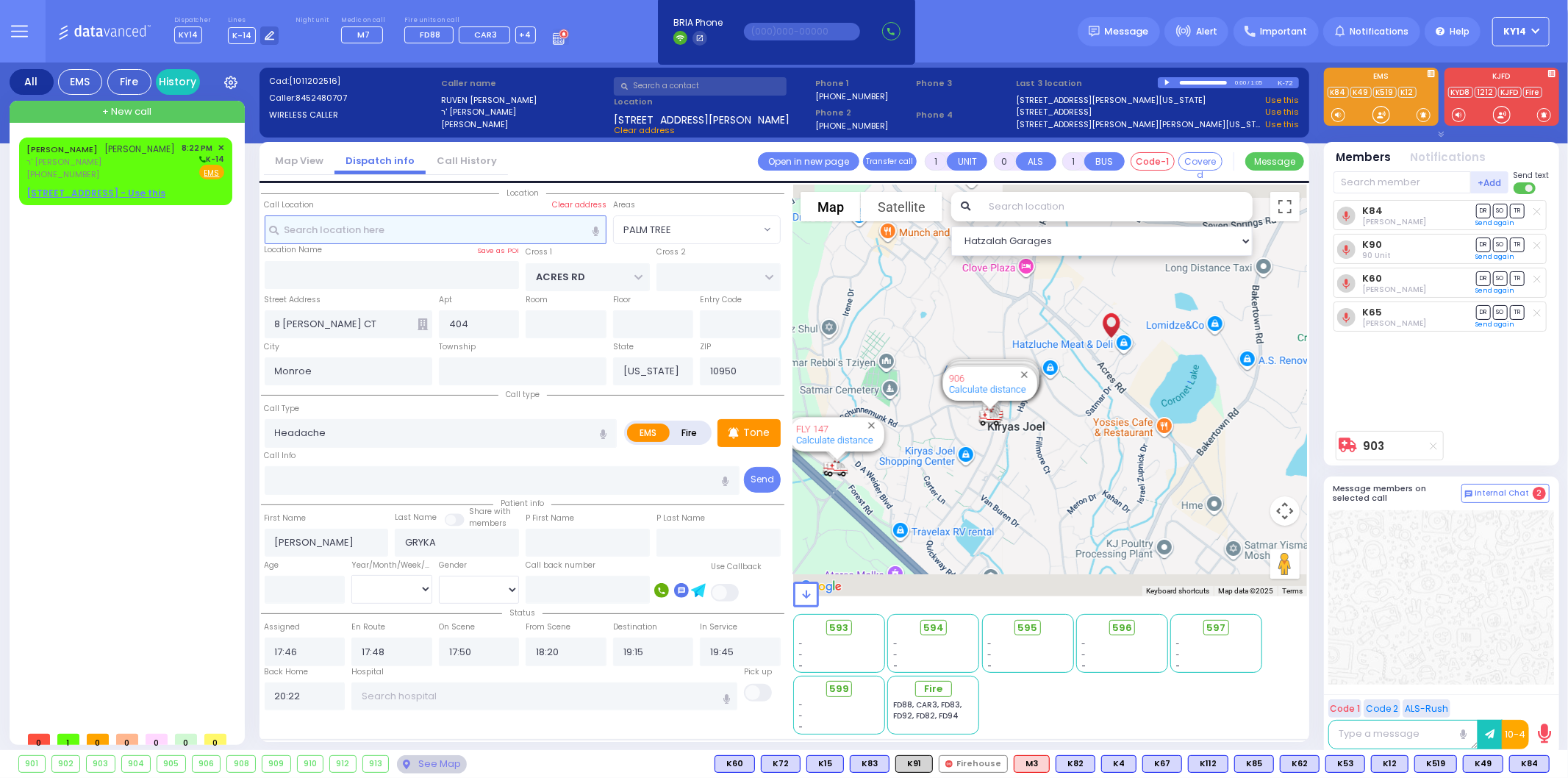
select select
radio input "true"
select select
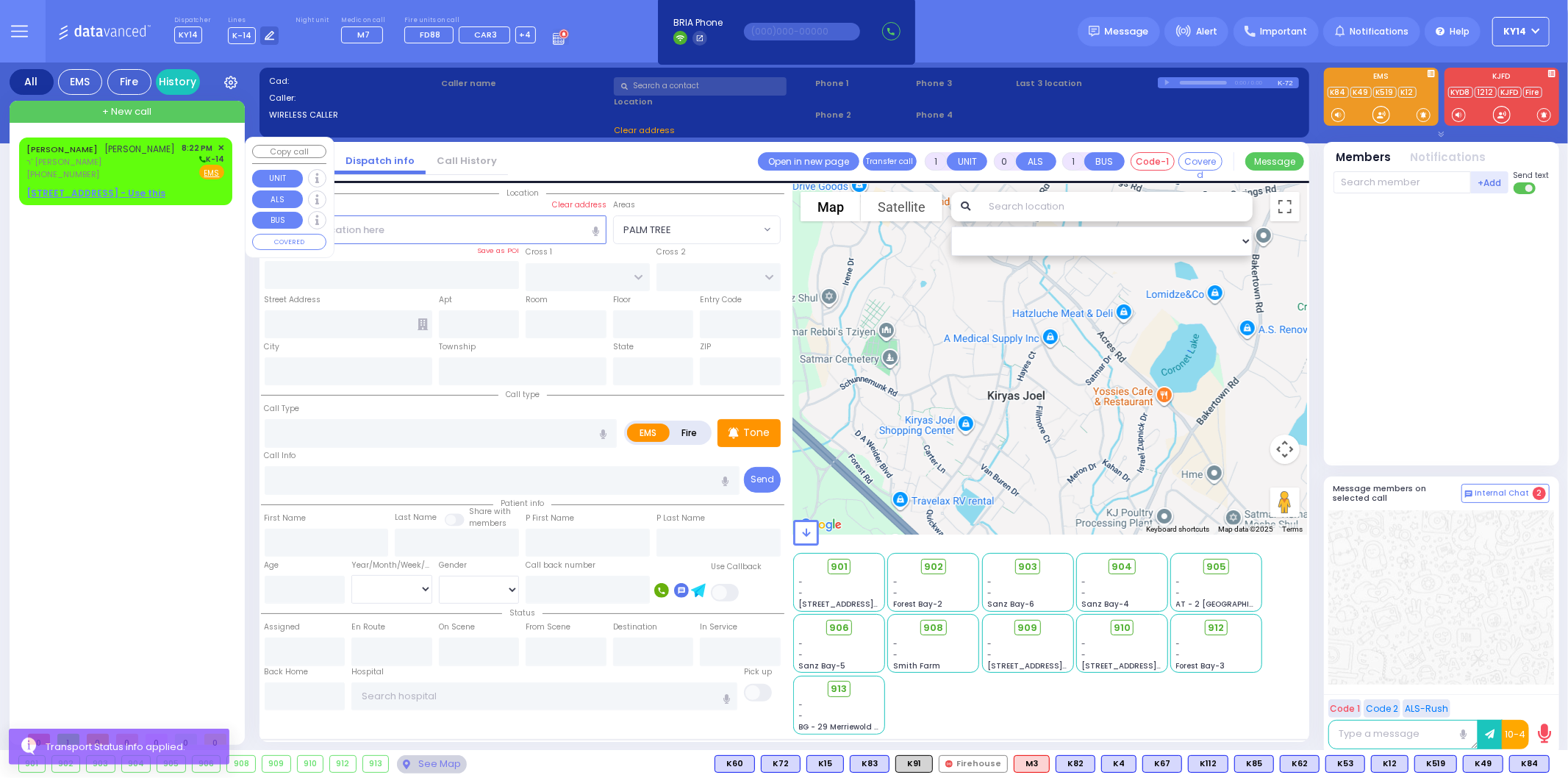
click at [139, 171] on div "[PERSON_NAME] ר' [PERSON_NAME] [PHONE_NUMBER] 8:22 PM ✕ K-14 EMS" at bounding box center [126, 161] width 198 height 39
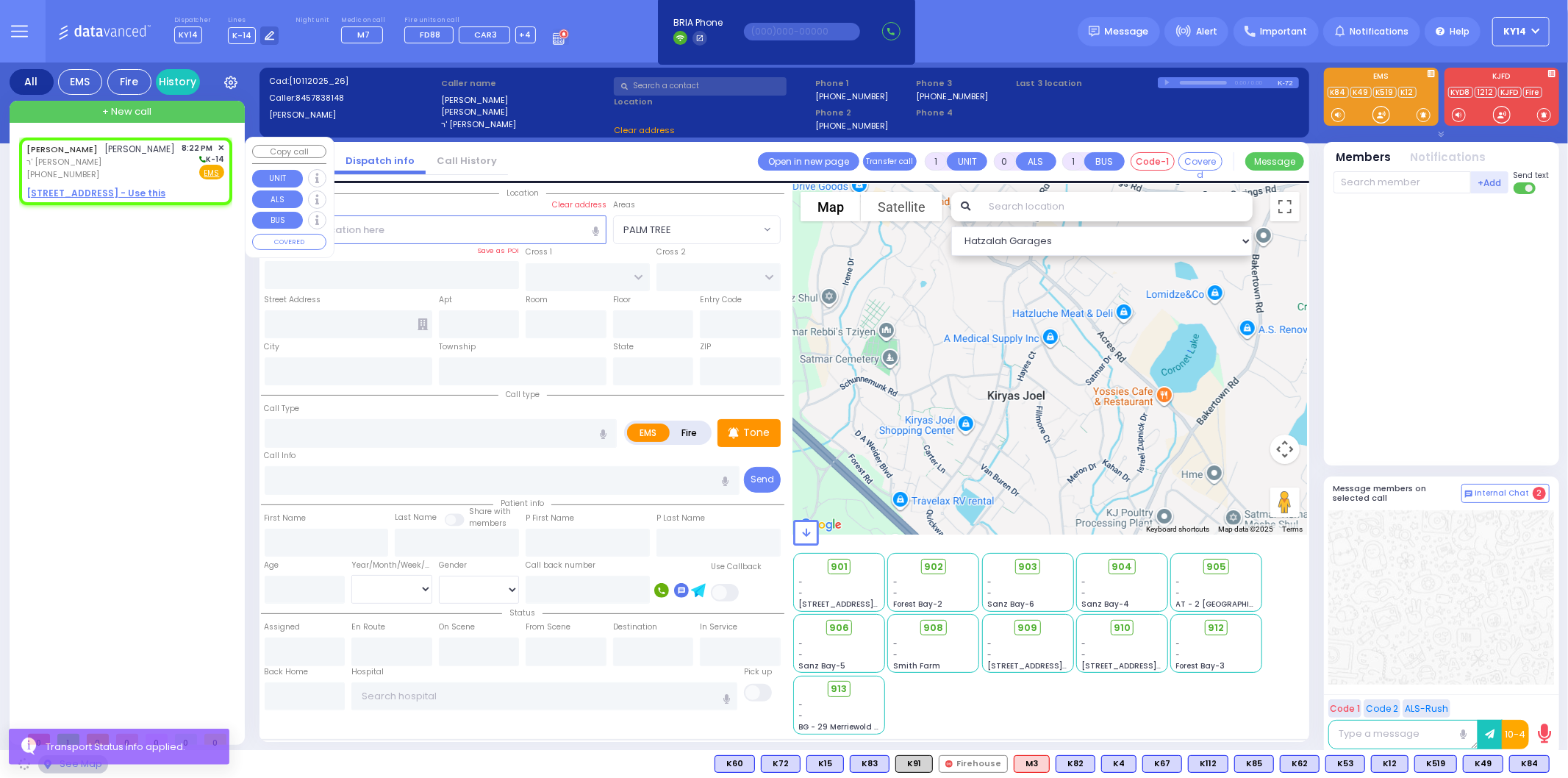
type input "2"
type input "1"
select select
radio input "true"
type input "[PERSON_NAME]"
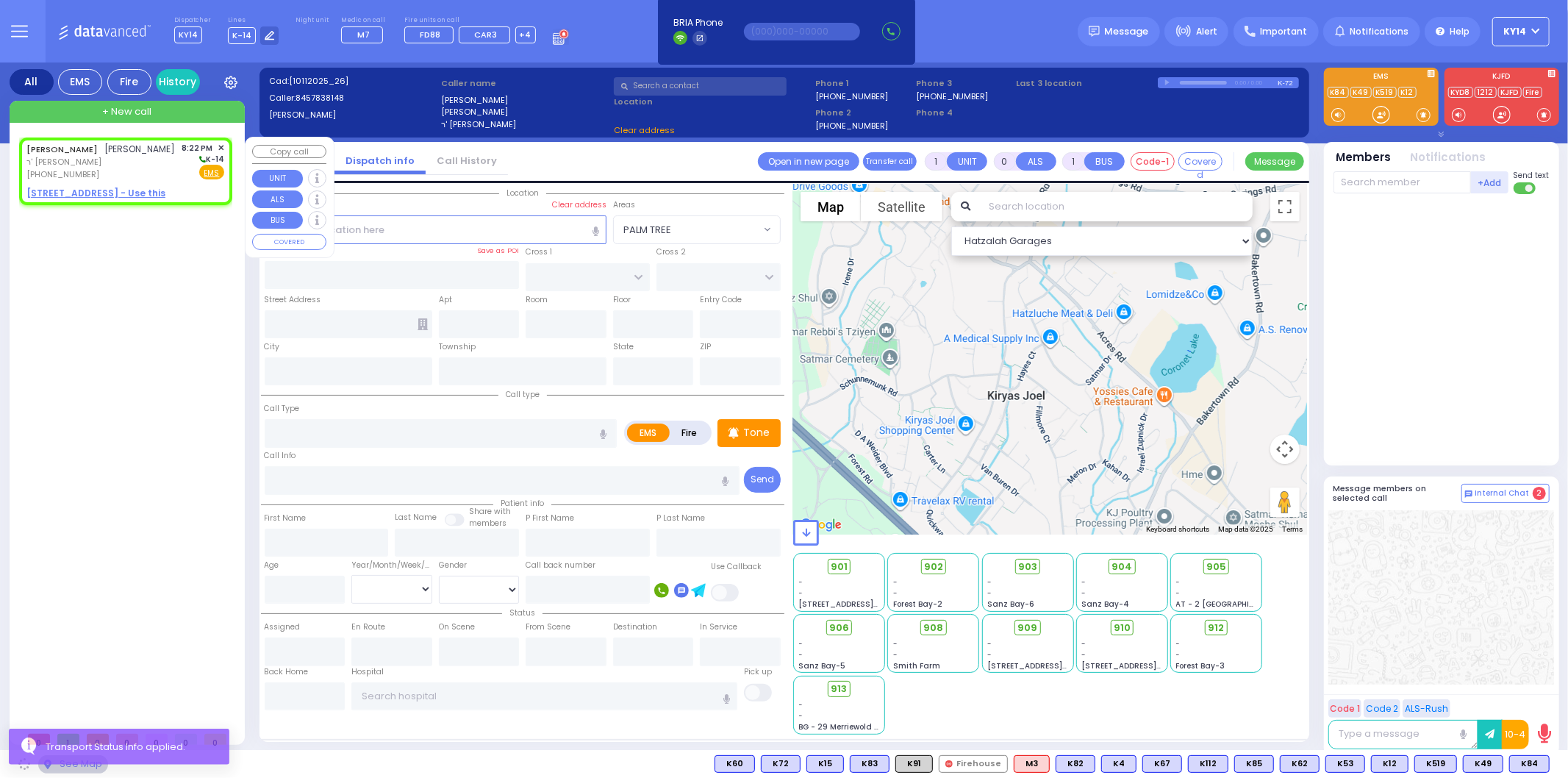
type input "[PERSON_NAME]"
select select
type input "20:22"
select select "Hatzalah Garages"
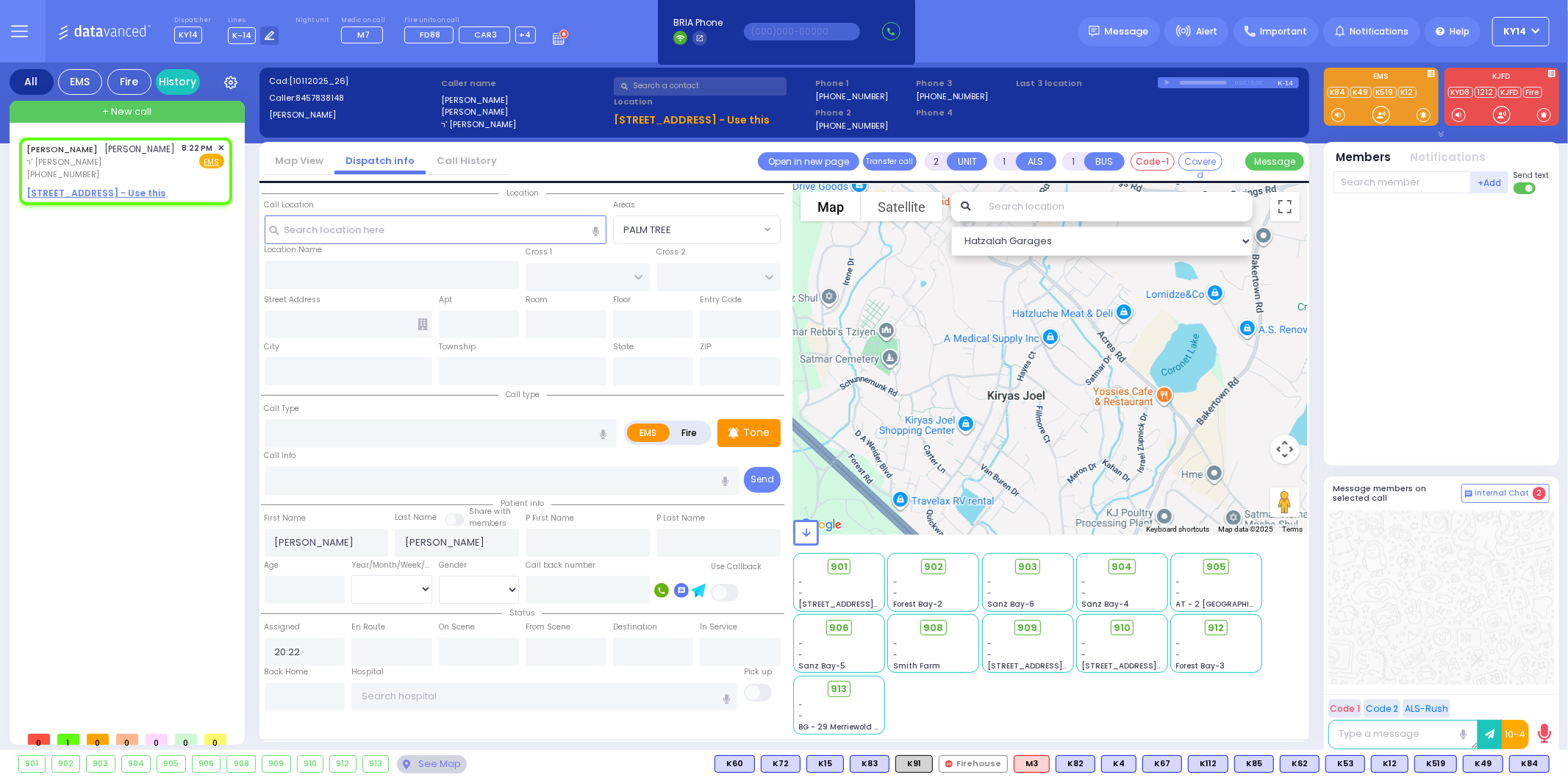
select select
radio input "true"
select select
select select "Hatzalah Garages"
